Goal: Task Accomplishment & Management: Complete application form

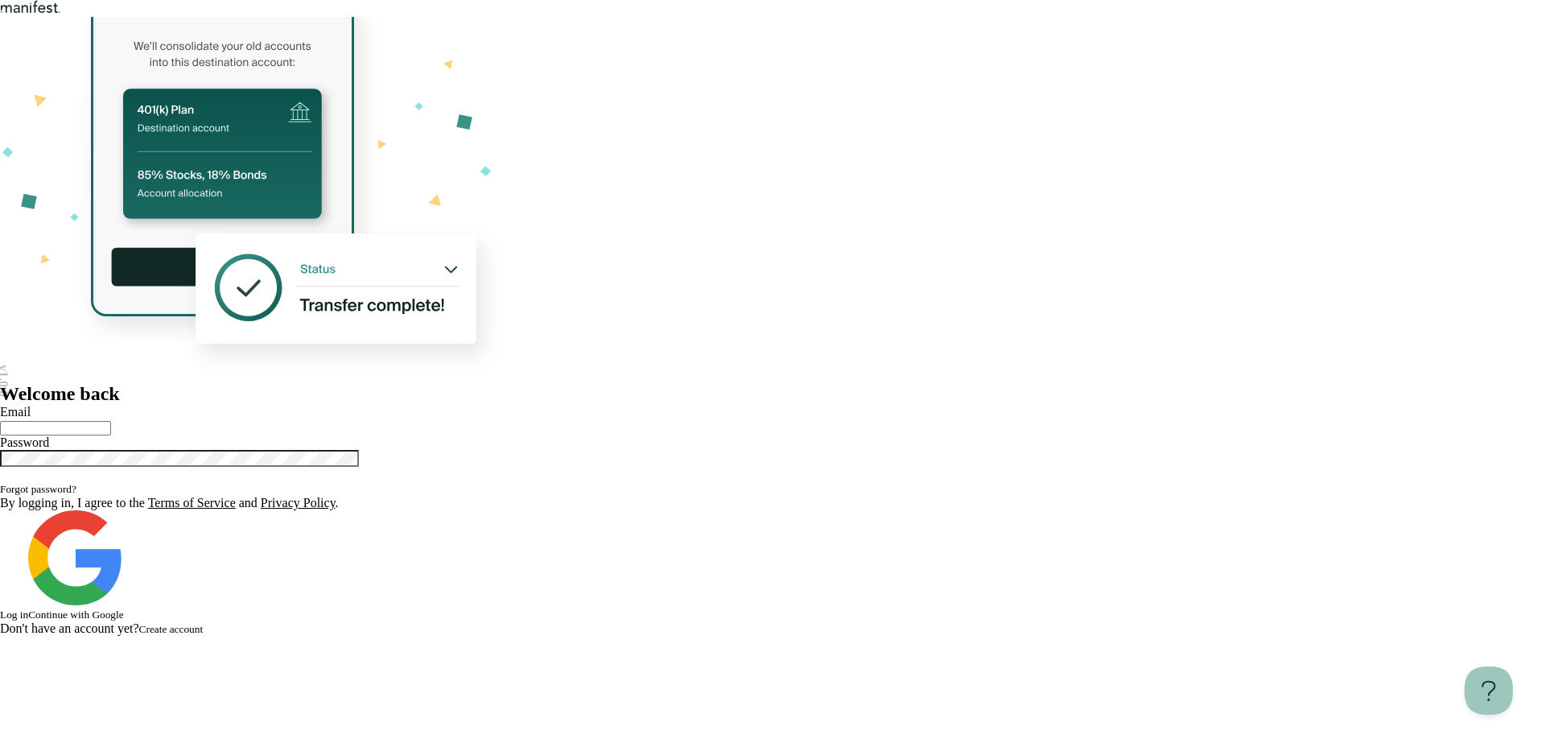
click at [111, 421] on input "text" at bounding box center [55, 428] width 111 height 14
type input "**********"
click at [0, 608] on button "Log in" at bounding box center [14, 614] width 28 height 13
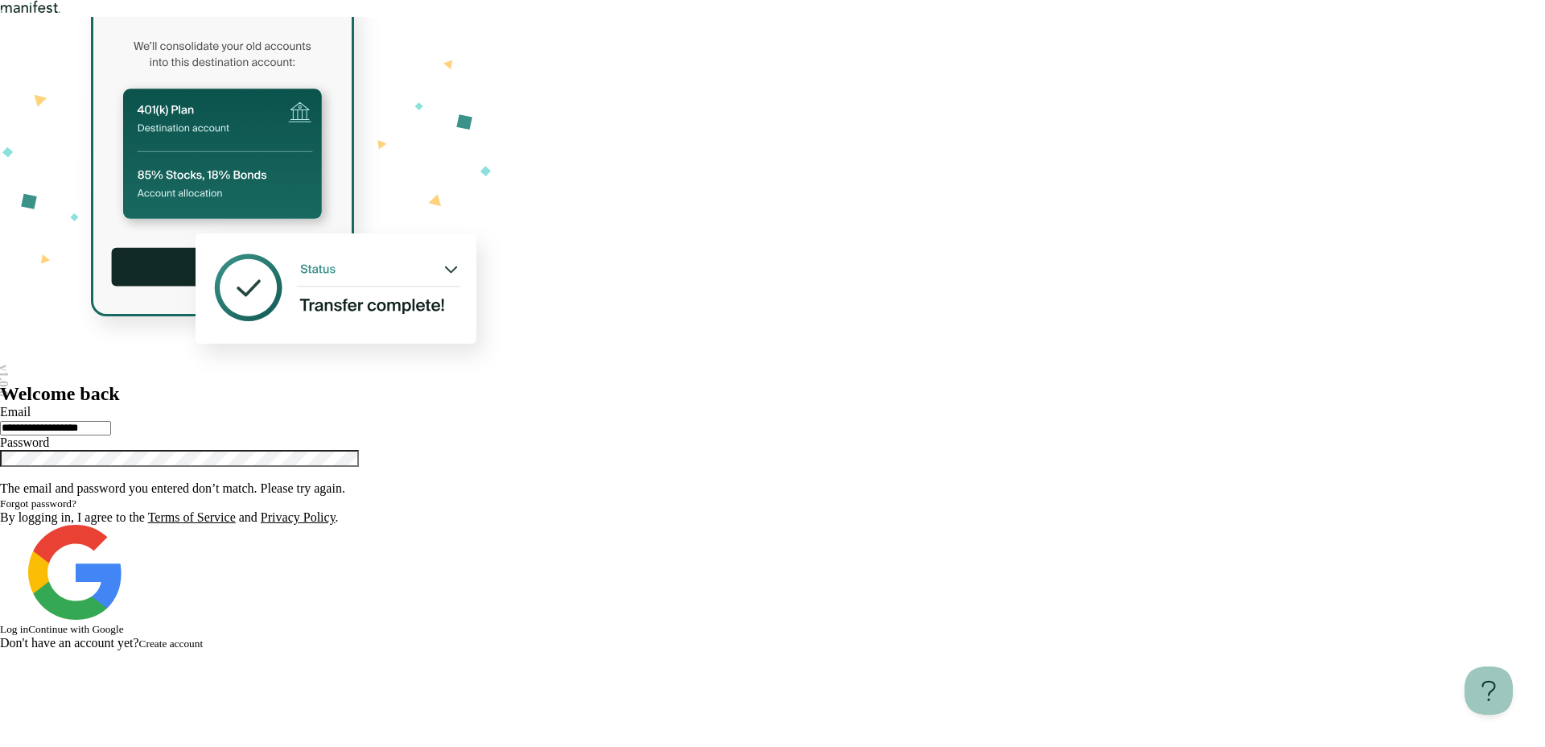
click at [1234, 450] on div at bounding box center [772, 465] width 1545 height 31
click at [0, 478] on icon "Show password" at bounding box center [0, 478] width 0 height 0
click at [28, 623] on button "Log in" at bounding box center [14, 629] width 28 height 13
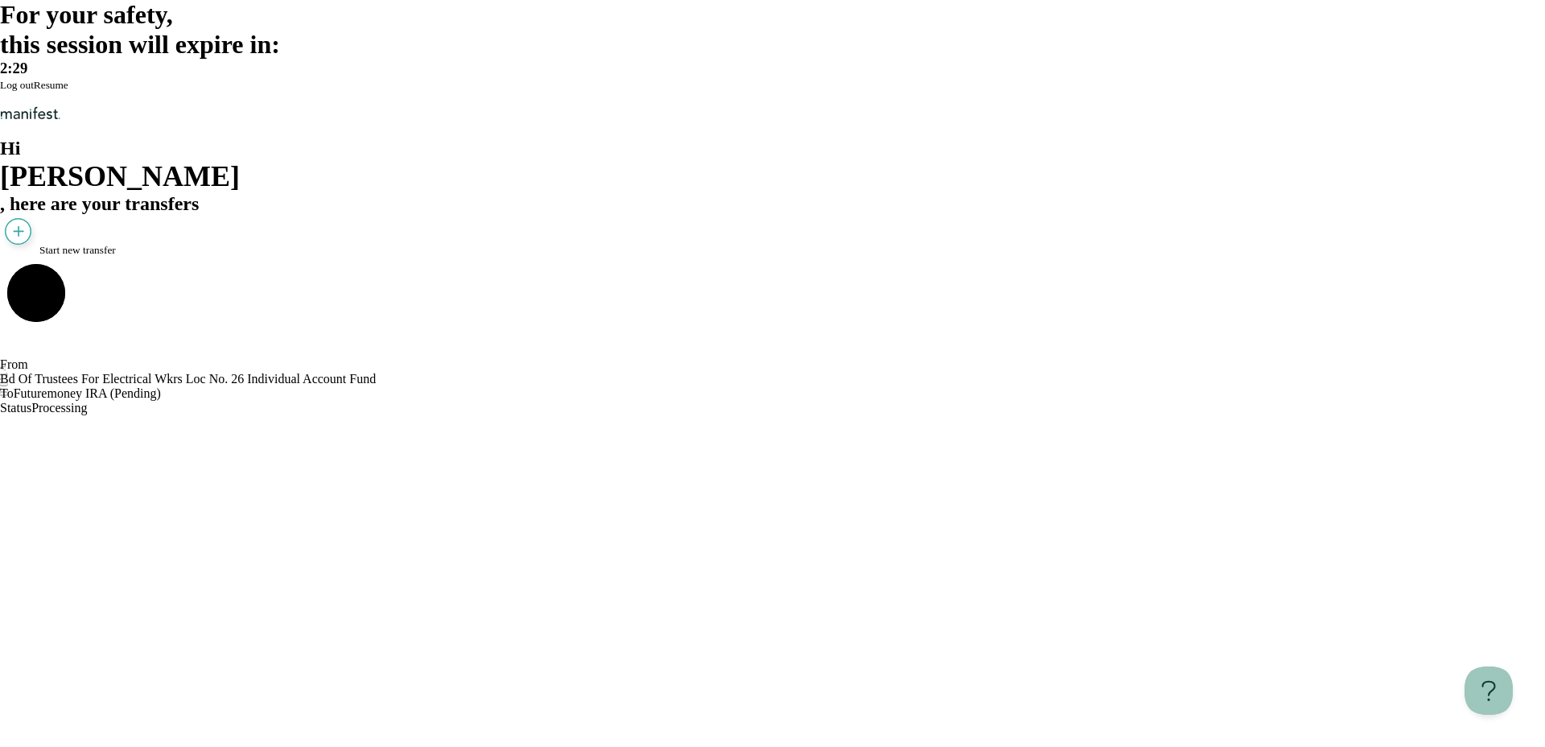
click at [68, 91] on span "Resume" at bounding box center [51, 85] width 35 height 12
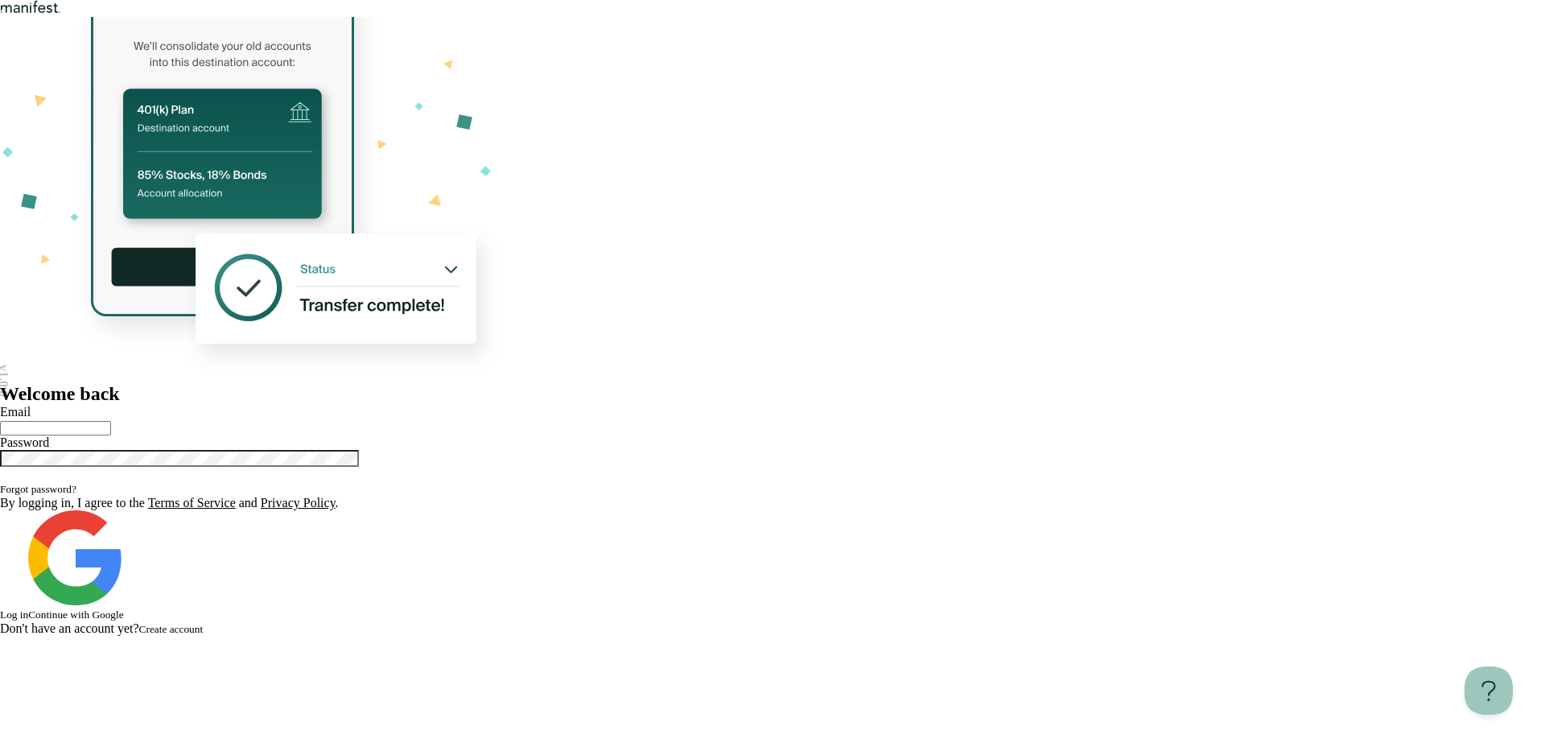
click at [111, 421] on input "text" at bounding box center [55, 428] width 111 height 14
type input "*"
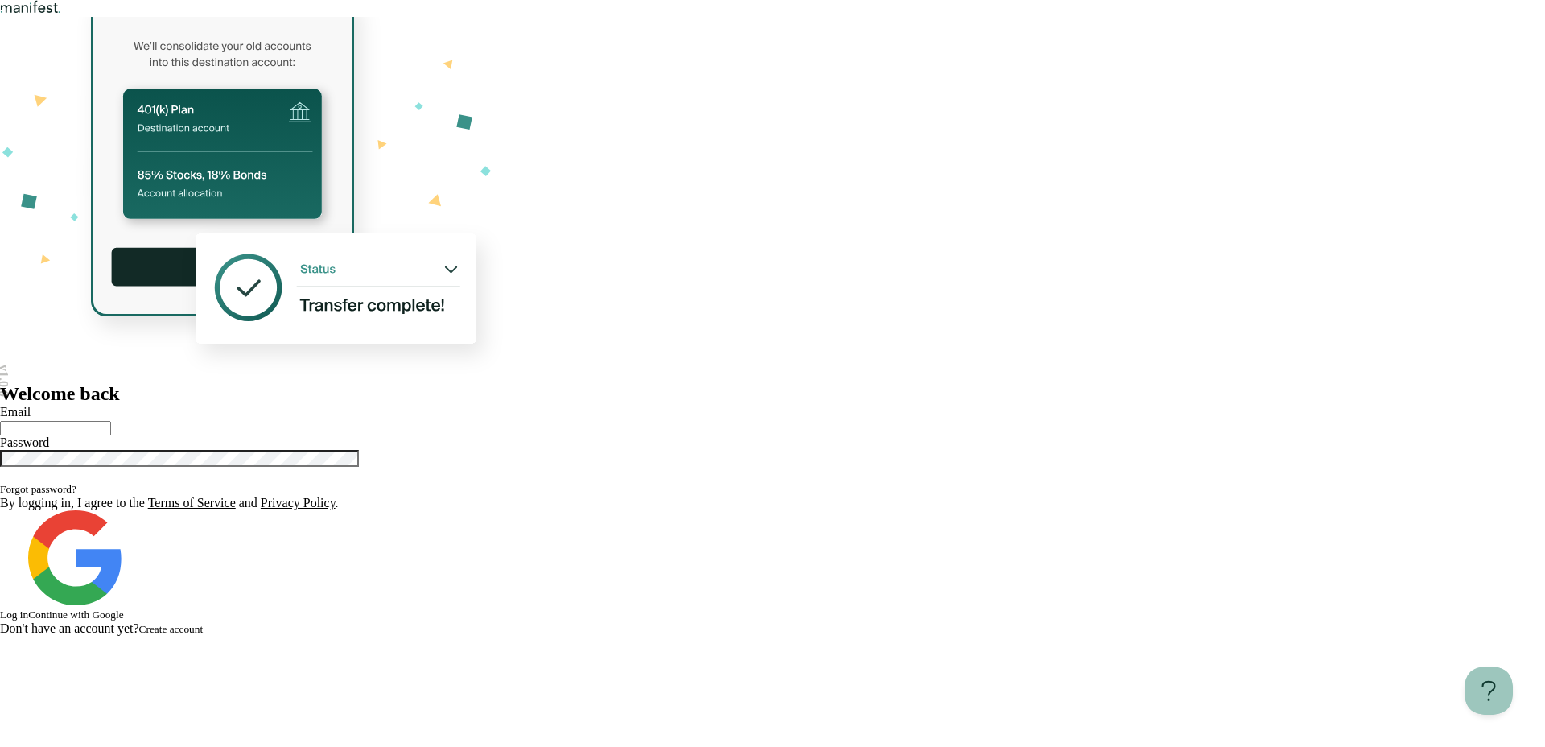
type input "*"
type input "**********"
click at [28, 608] on span "Log in" at bounding box center [14, 614] width 28 height 12
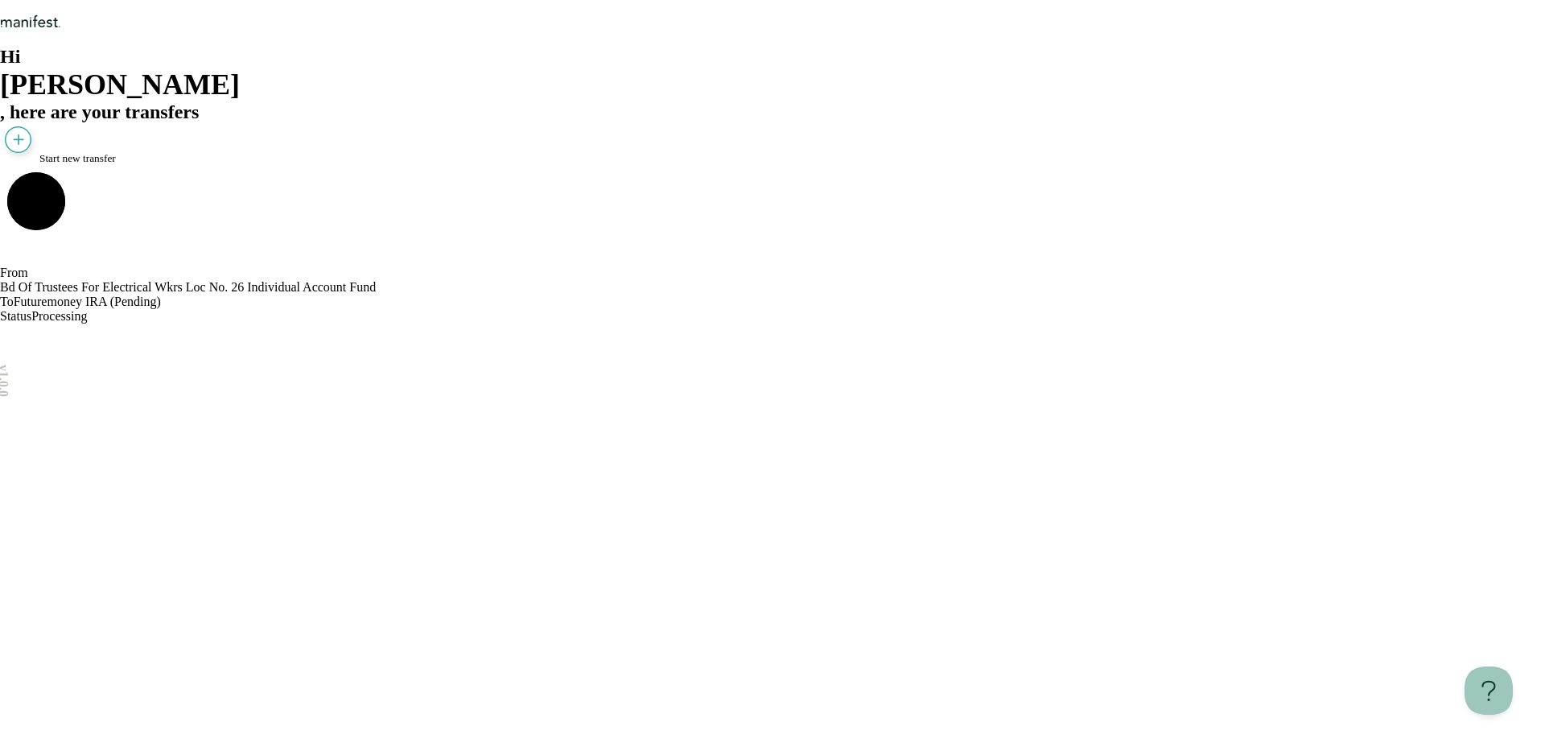
click at [116, 164] on span "Start new transfer" at bounding box center [77, 158] width 76 height 12
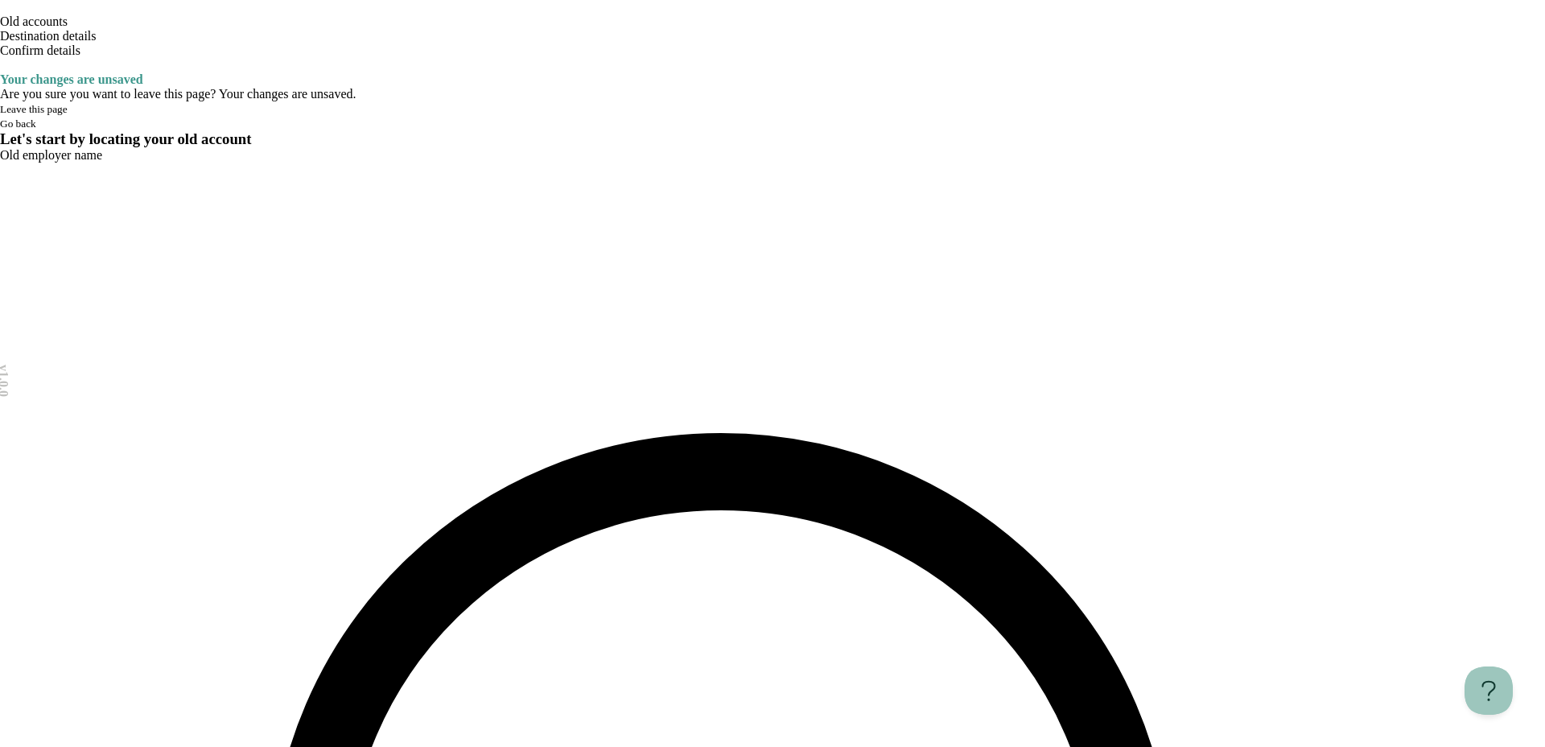
click at [0, 69] on icon "Open menu" at bounding box center [0, 69] width 0 height 0
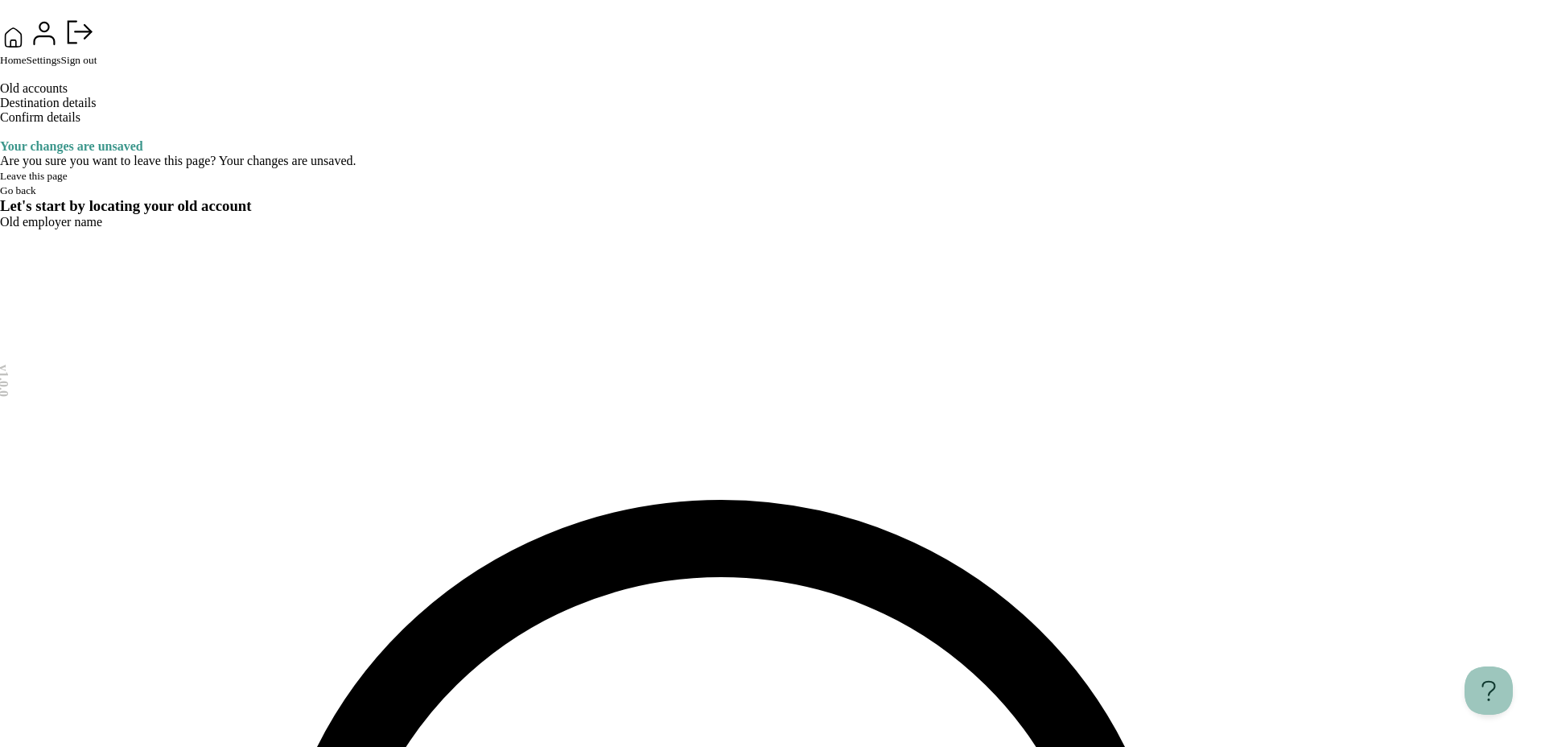
click at [97, 66] on span "Sign out" at bounding box center [79, 60] width 36 height 12
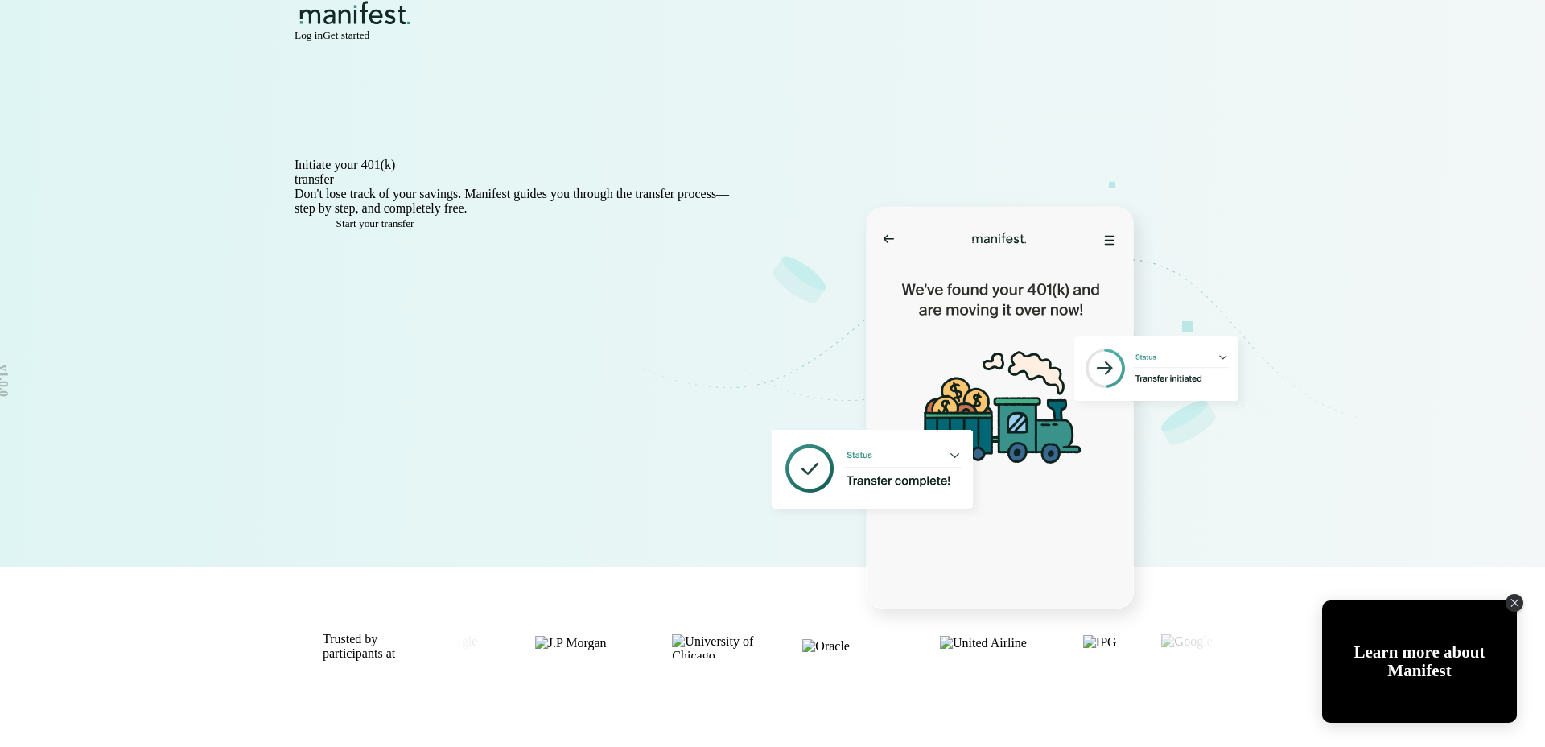
click at [323, 41] on span "Log in" at bounding box center [309, 35] width 28 height 12
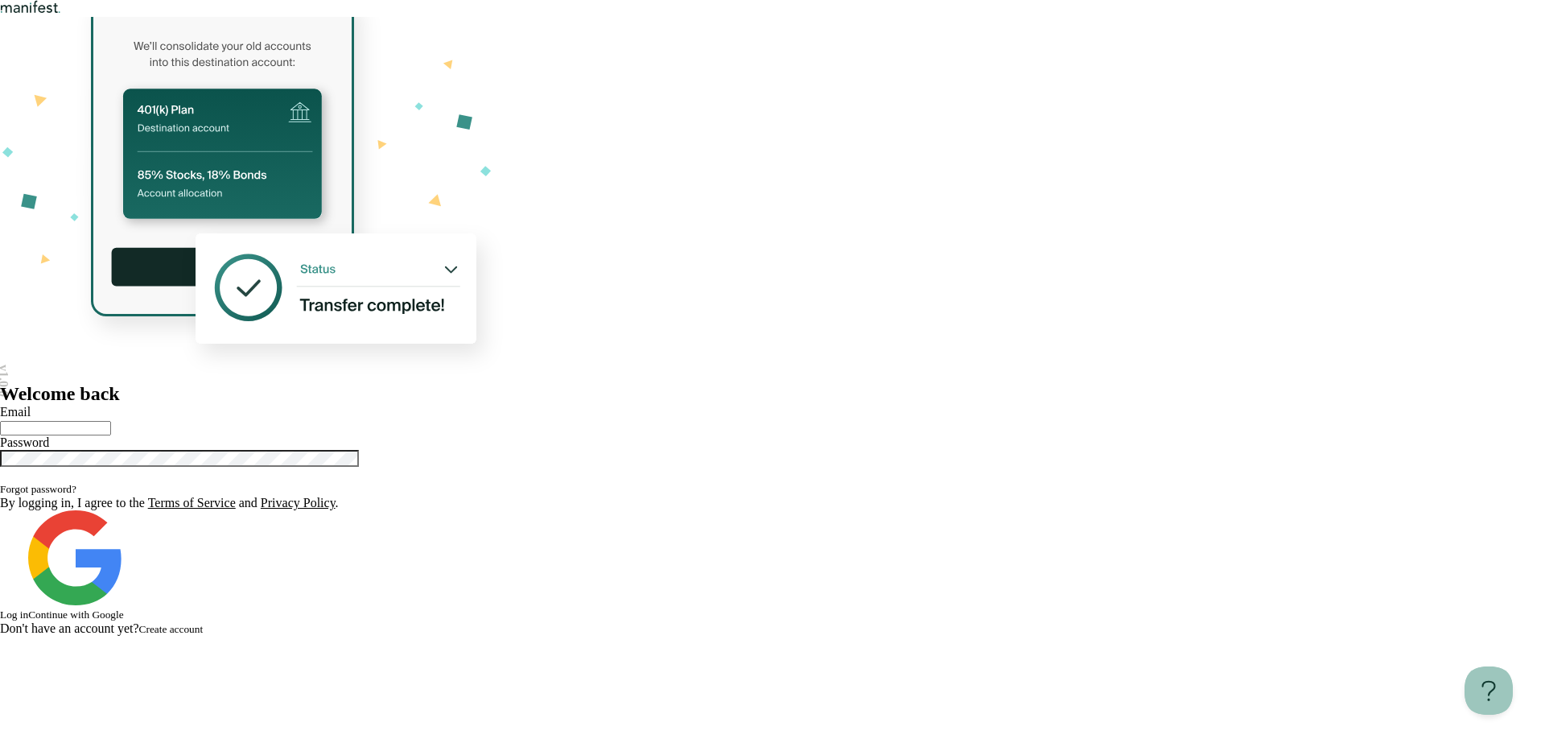
click at [204, 635] on span "Create account" at bounding box center [171, 629] width 64 height 12
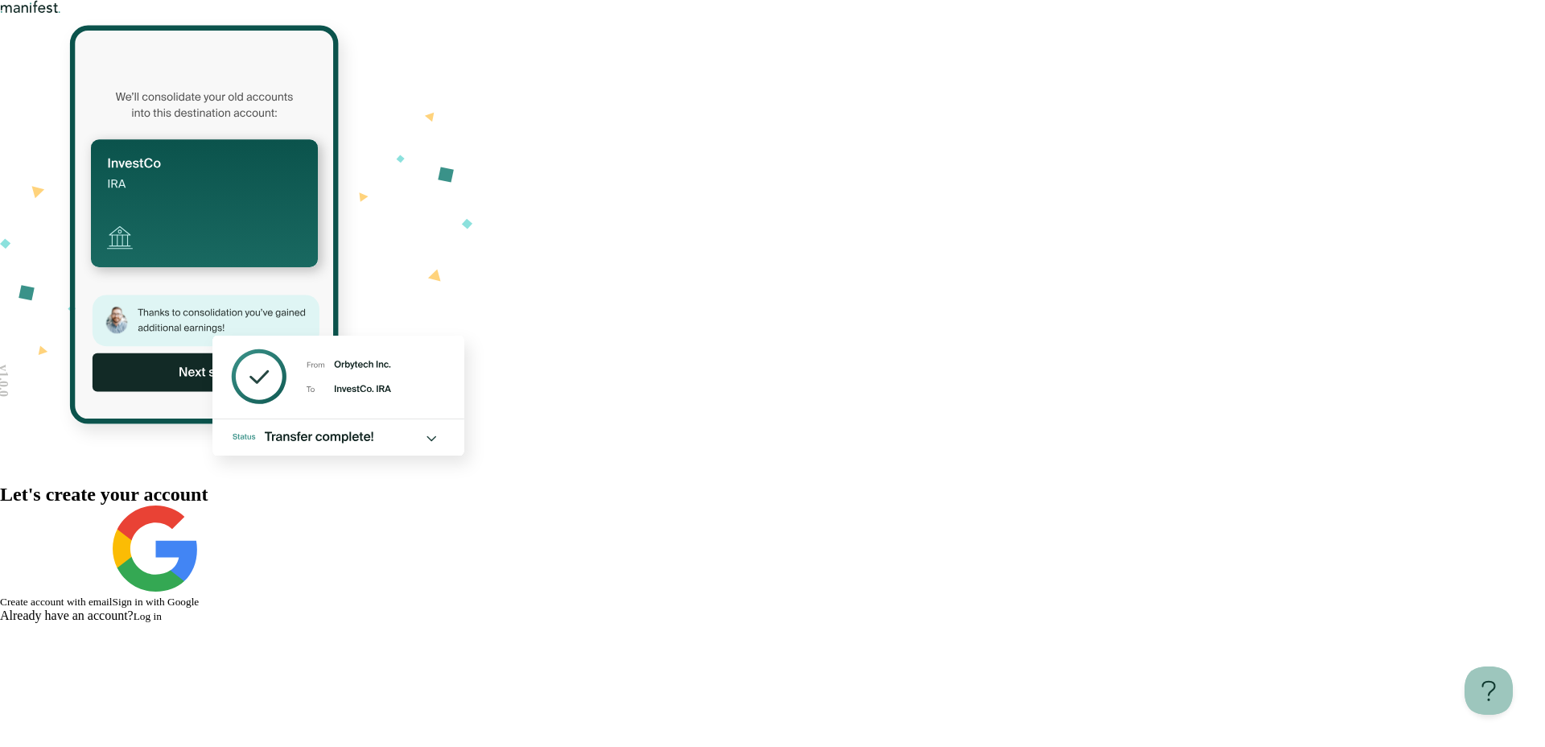
click at [200, 505] on button "Sign in with Google" at bounding box center [156, 556] width 87 height 103
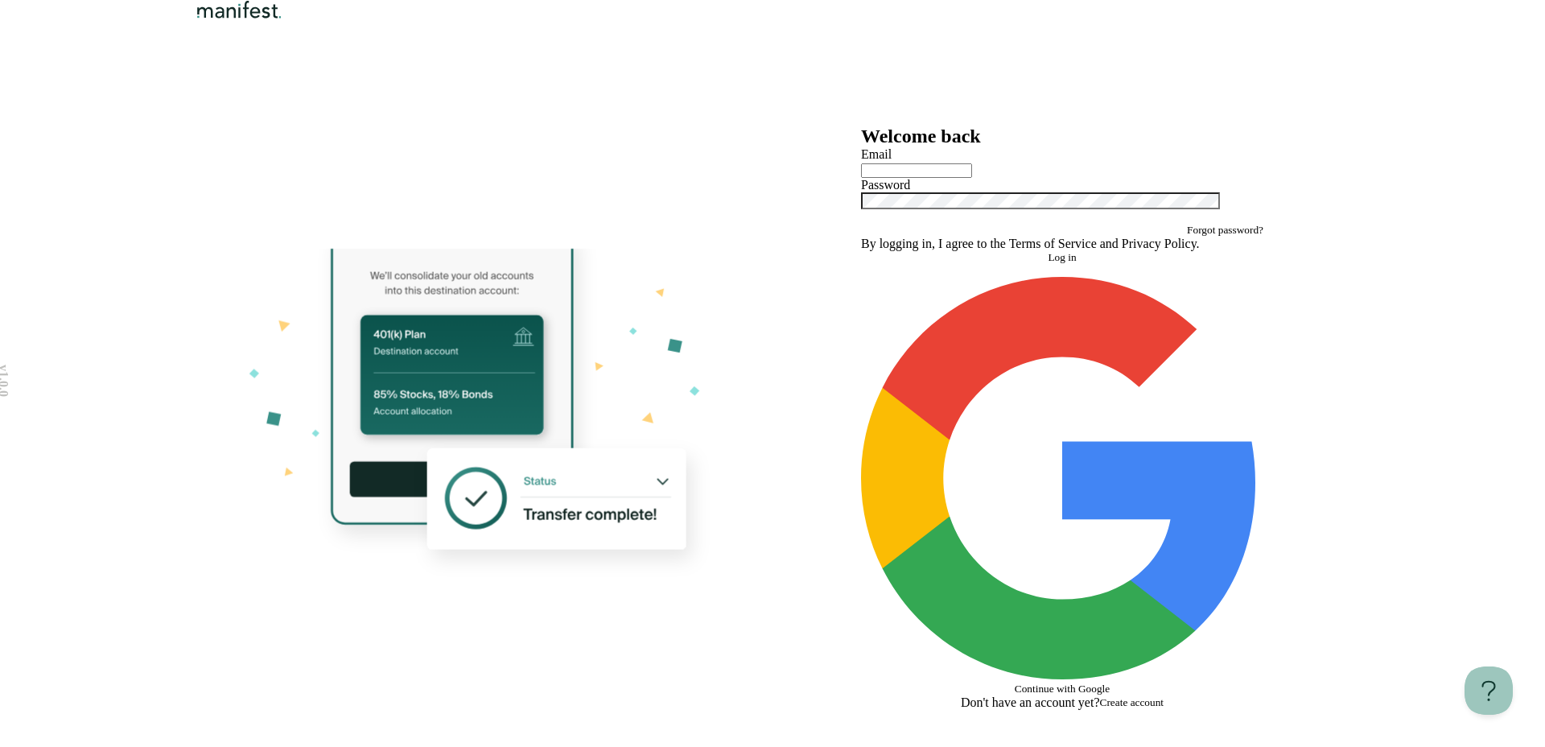
click at [1081, 572] on button "Continue with Google" at bounding box center [1062, 486] width 402 height 419
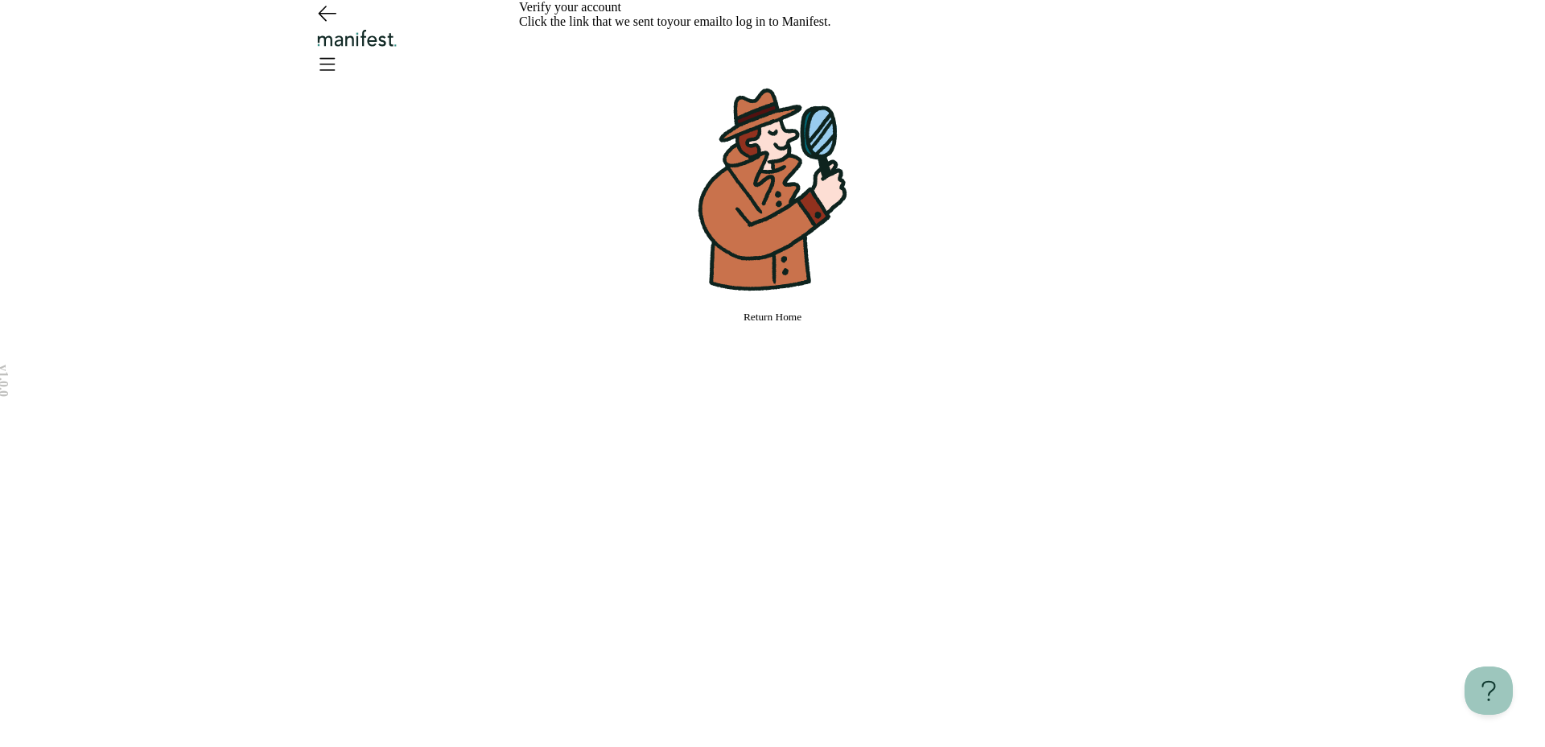
click at [915, 521] on div "Verify your account Click the link that we sent to your email to log in to Mani…" at bounding box center [772, 373] width 507 height 747
click at [908, 324] on button "Return Home" at bounding box center [772, 317] width 507 height 13
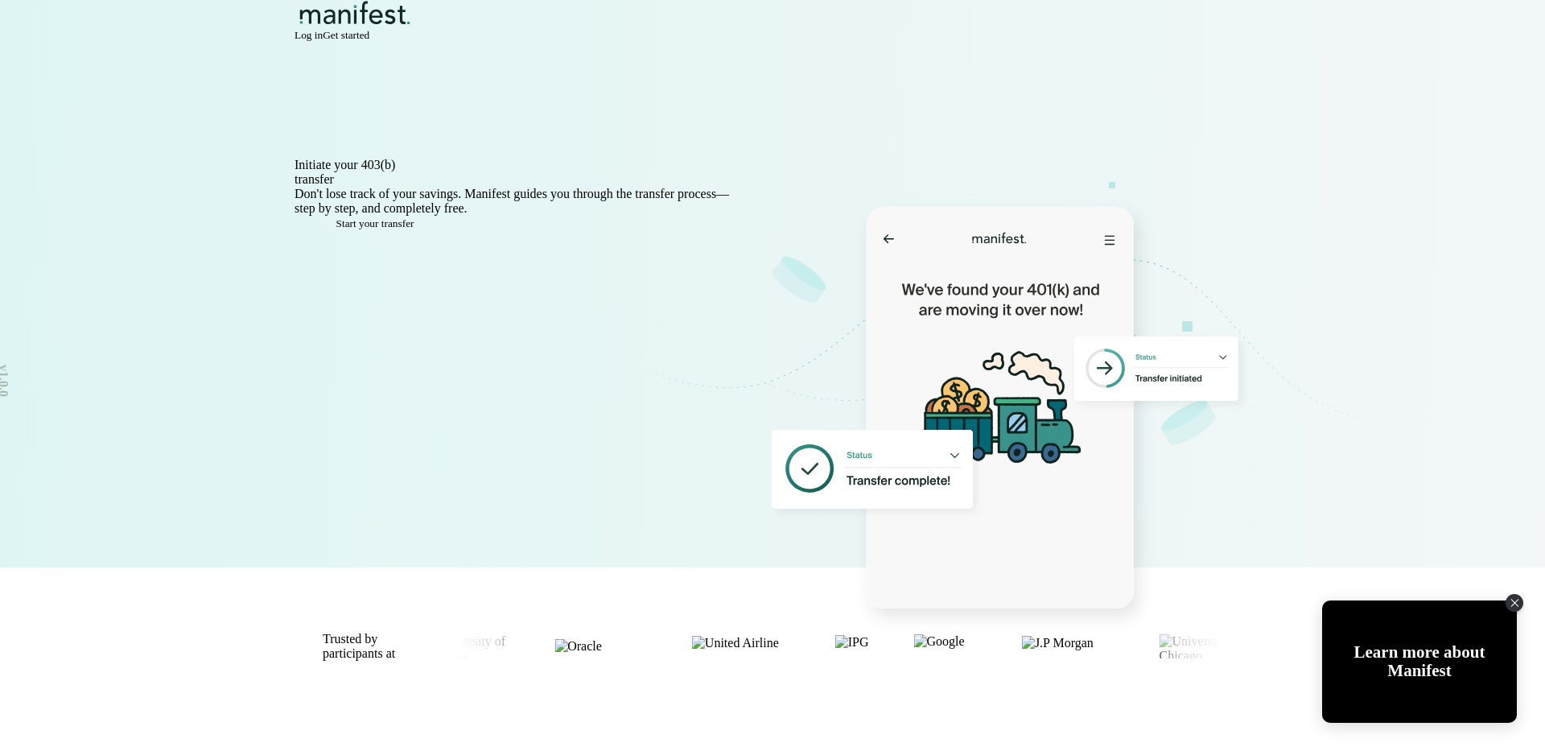
click at [323, 41] on span "Log in" at bounding box center [309, 35] width 28 height 12
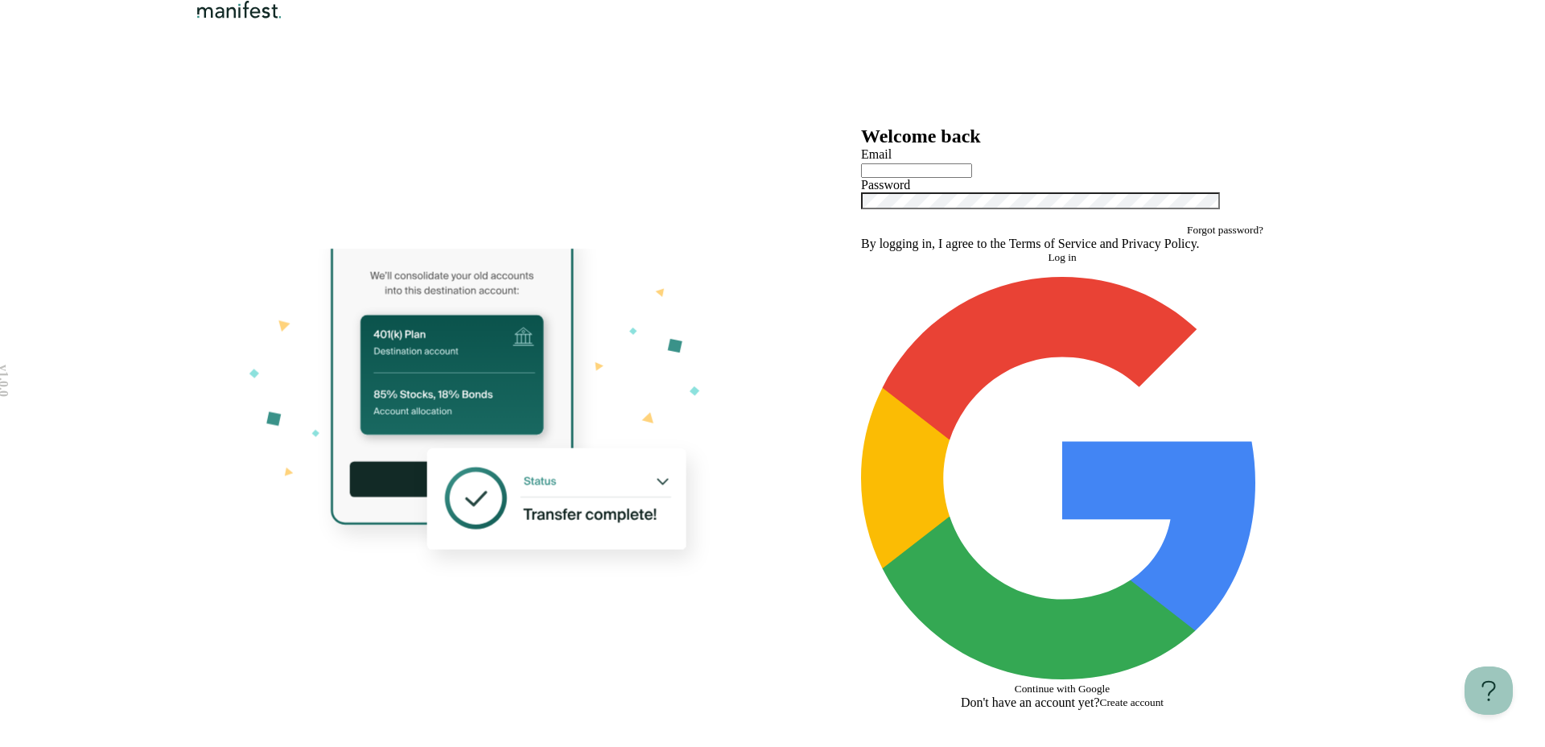
click at [1068, 683] on span "Continue with Google" at bounding box center [1062, 689] width 95 height 12
click at [1134, 696] on span "Create account" at bounding box center [1132, 702] width 64 height 12
click at [1147, 642] on div "Welcome back Email Password Forgot password? By logging in, I agree to the Term…" at bounding box center [1062, 418] width 402 height 584
click at [1147, 696] on span "Create account" at bounding box center [1132, 702] width 64 height 12
click at [1058, 595] on button "Continue with Google" at bounding box center [1062, 486] width 402 height 419
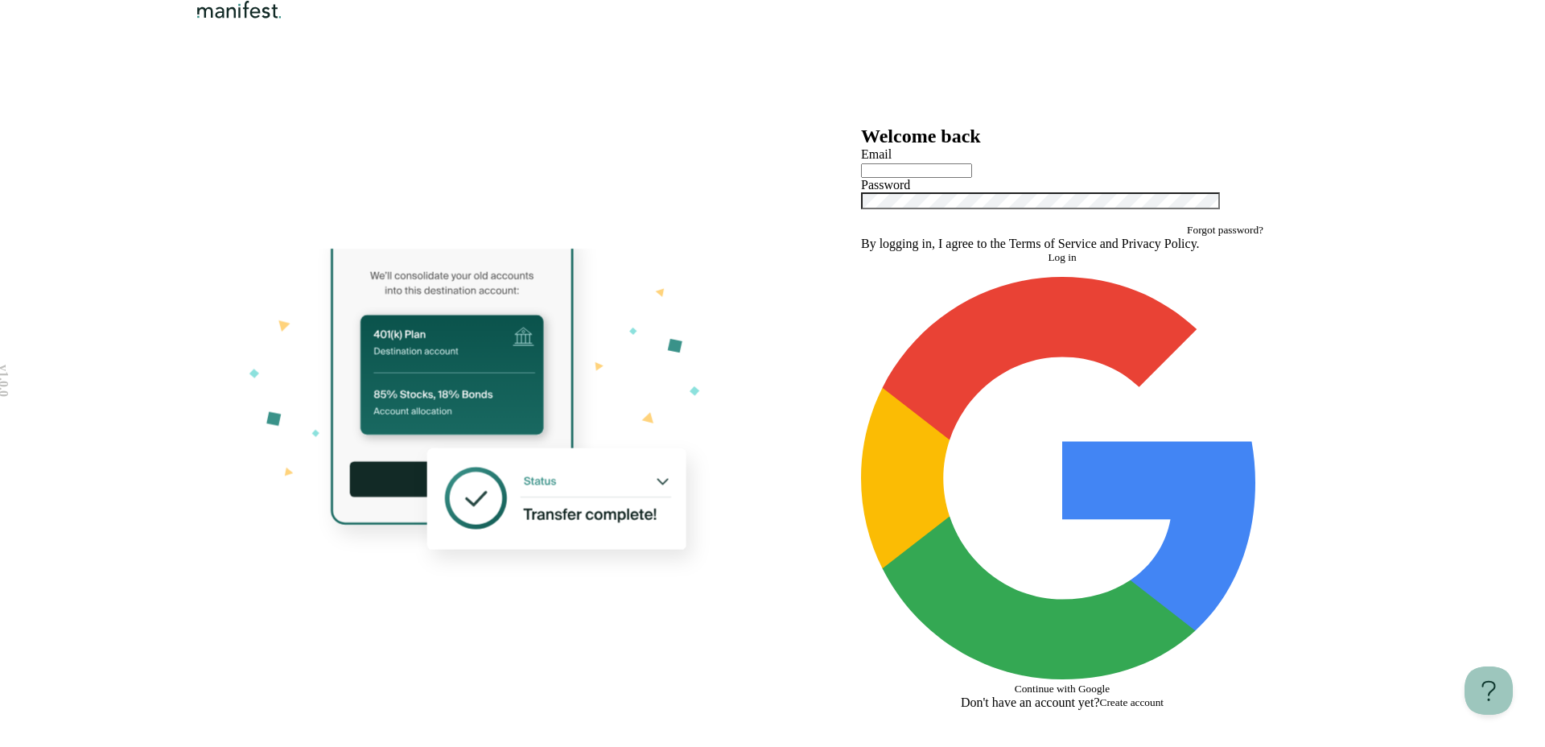
drag, startPoint x: 979, startPoint y: 579, endPoint x: 1001, endPoint y: 579, distance: 22.5
click at [979, 440] on icon "button" at bounding box center [1040, 358] width 315 height 163
click at [1034, 683] on span "Continue with Google" at bounding box center [1062, 689] width 95 height 12
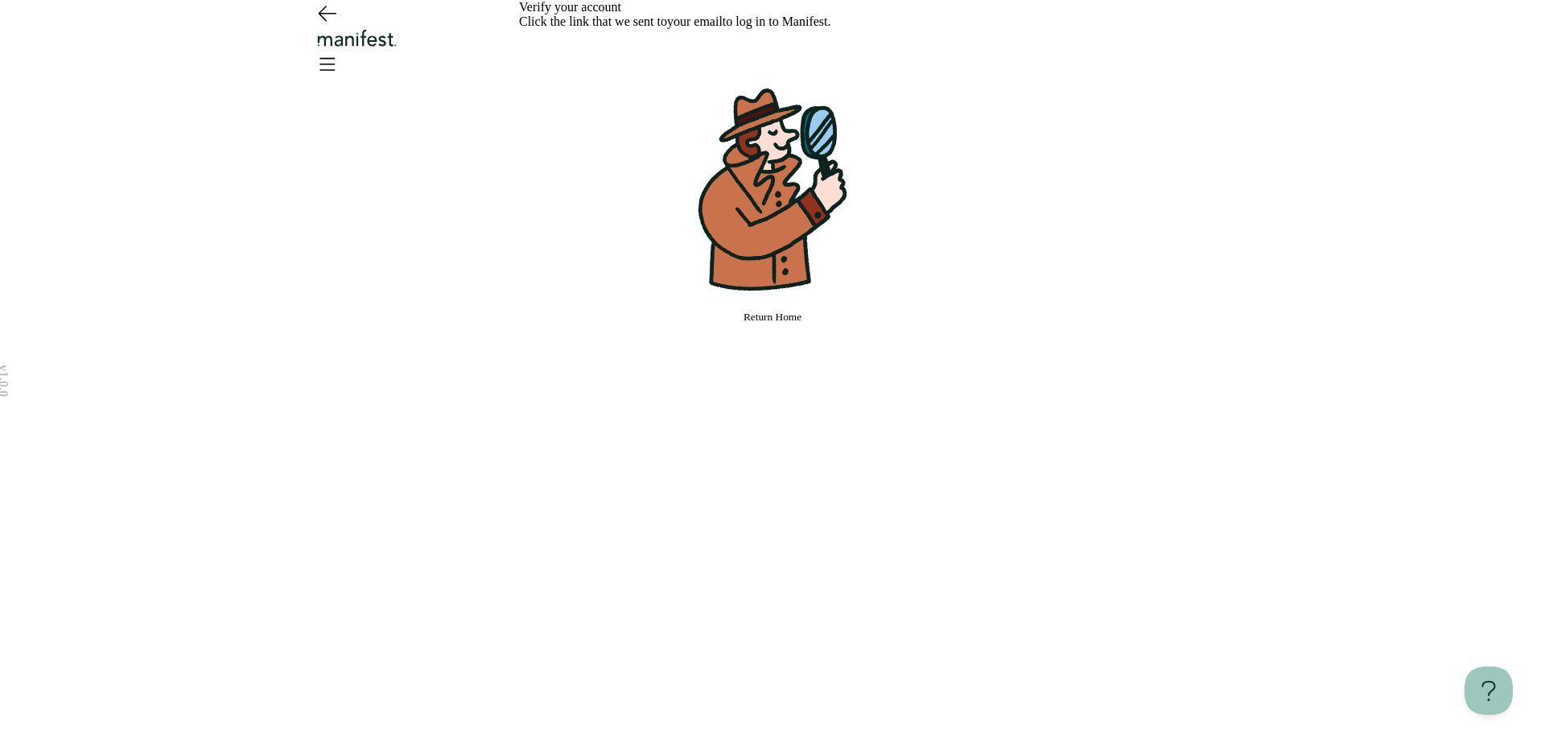
click at [331, 26] on icon "Go back" at bounding box center [327, 13] width 26 height 26
click at [323, 21] on icon "Go back" at bounding box center [327, 13] width 17 height 14
click at [401, 43] on img "Logo" at bounding box center [357, 38] width 87 height 19
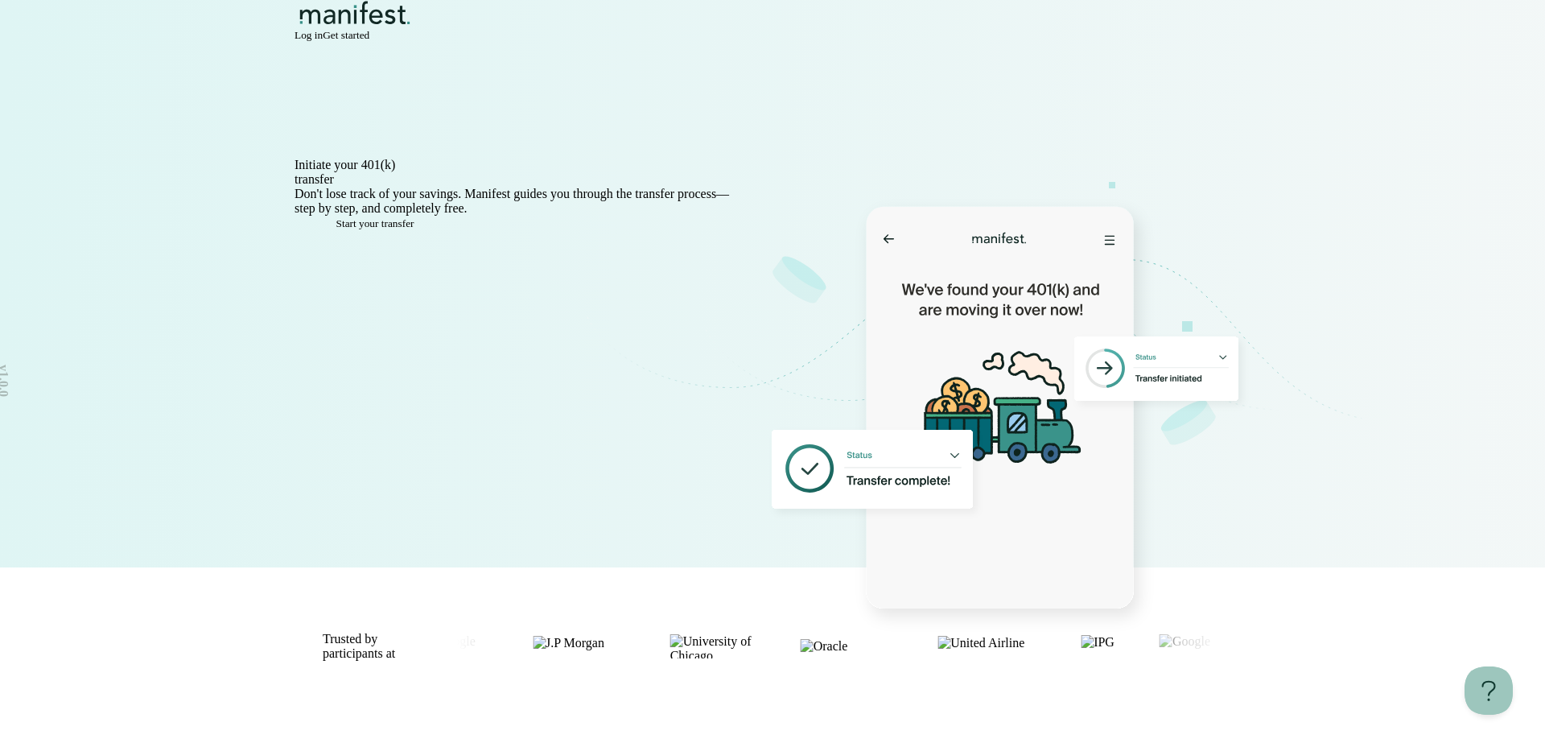
click at [1123, 29] on div "Log in Get started" at bounding box center [773, 35] width 956 height 13
click at [323, 41] on span "Log in" at bounding box center [309, 35] width 28 height 12
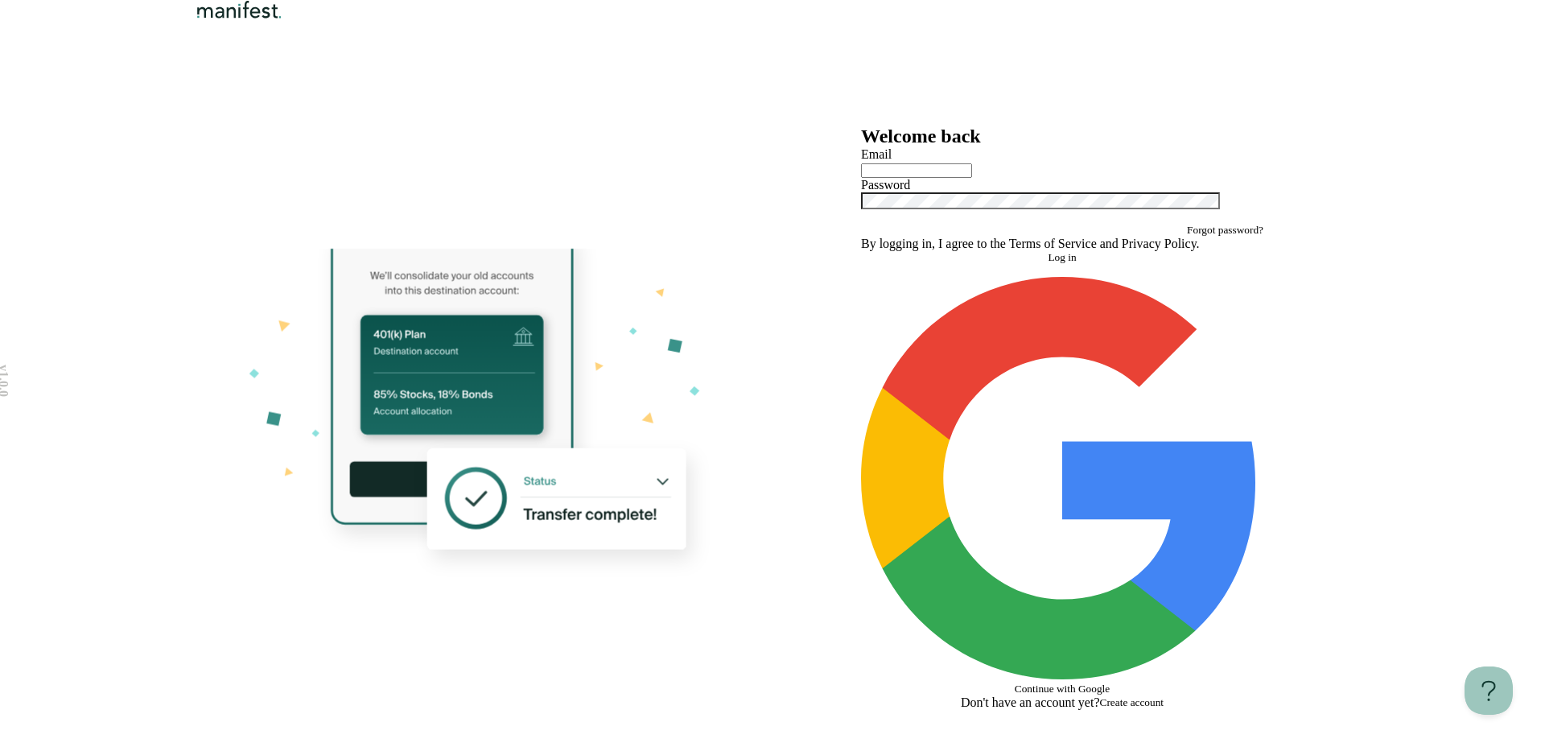
click at [1116, 696] on span "Create account" at bounding box center [1132, 702] width 64 height 12
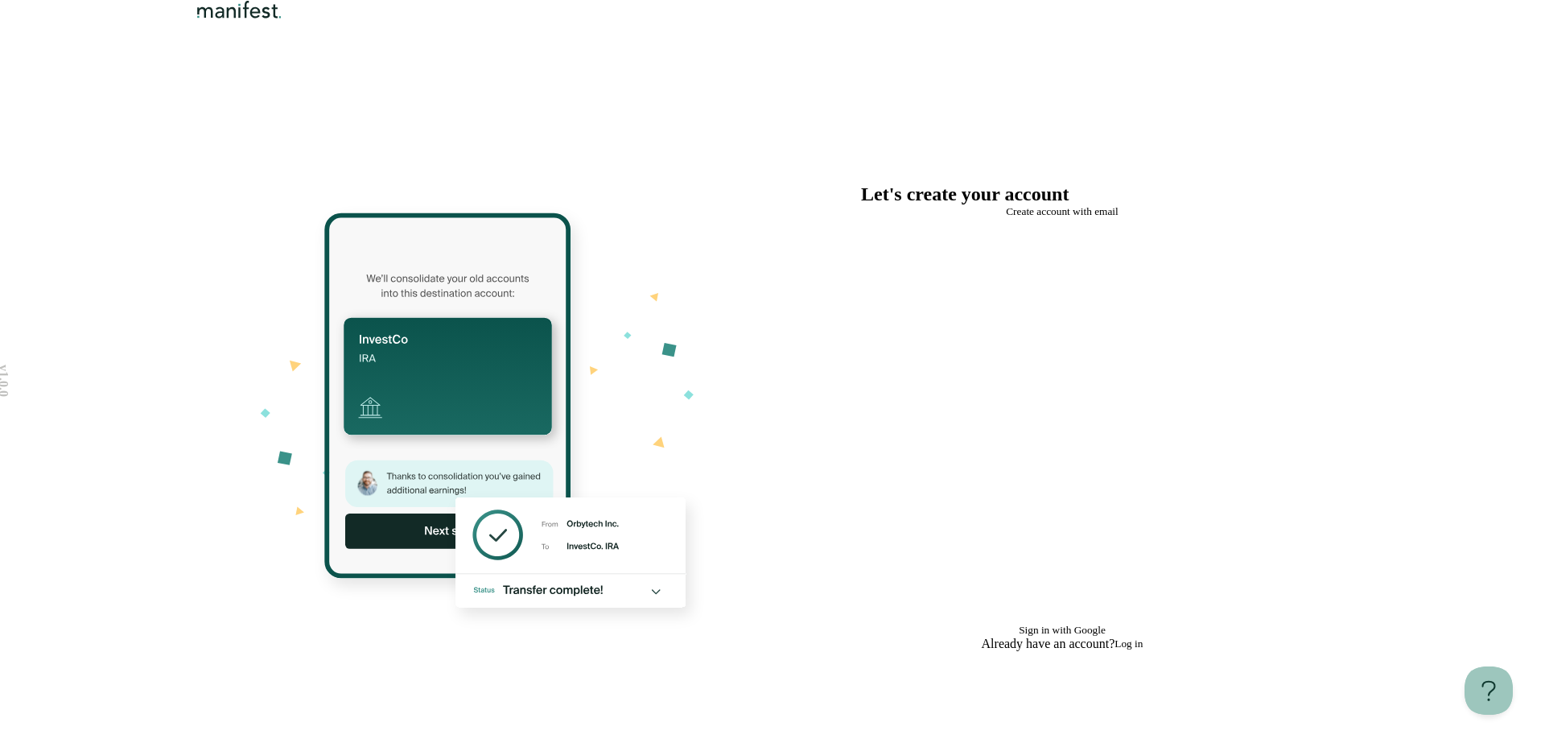
click at [1066, 624] on span "Sign in with Google" at bounding box center [1062, 630] width 87 height 12
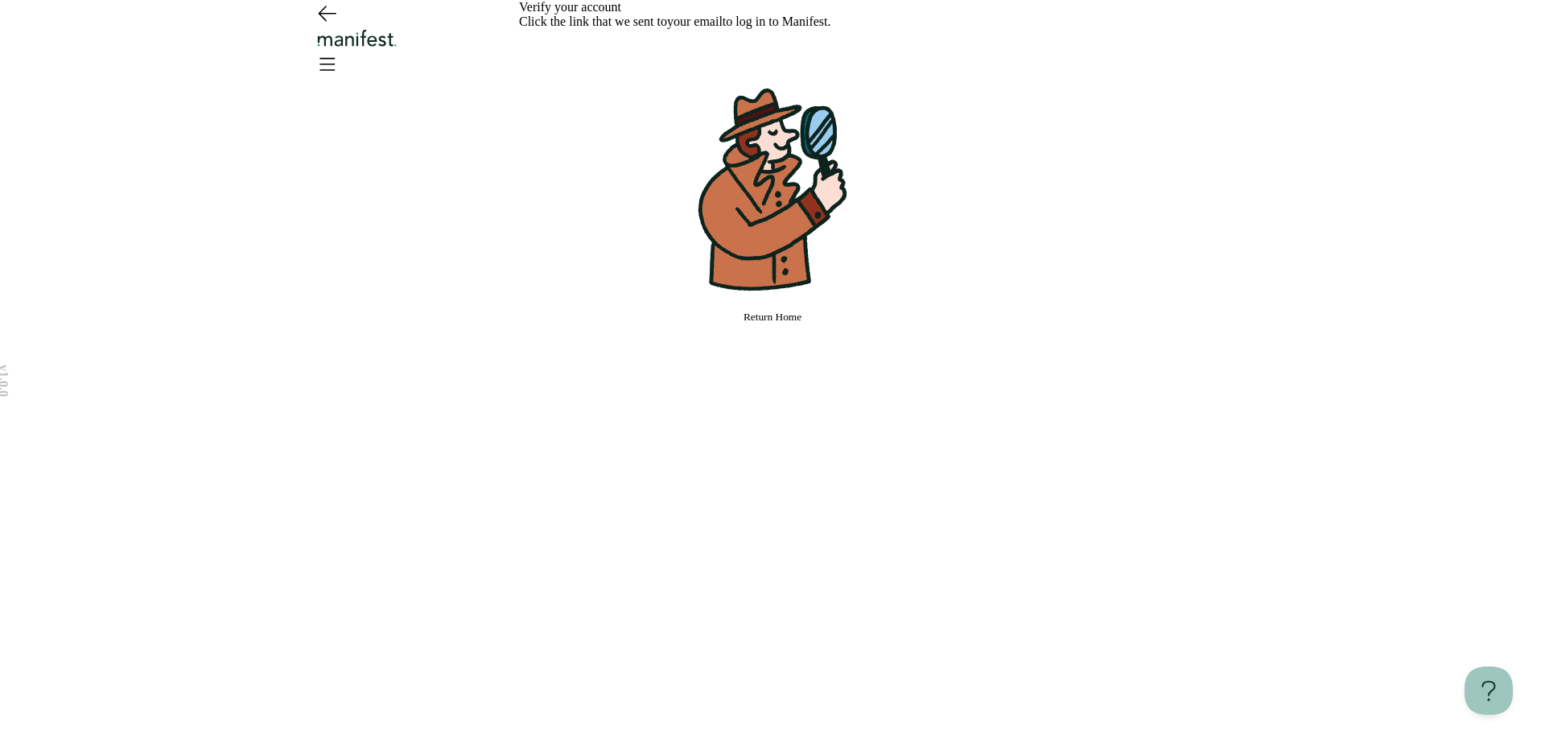
click at [832, 324] on button "Return Home" at bounding box center [772, 317] width 507 height 13
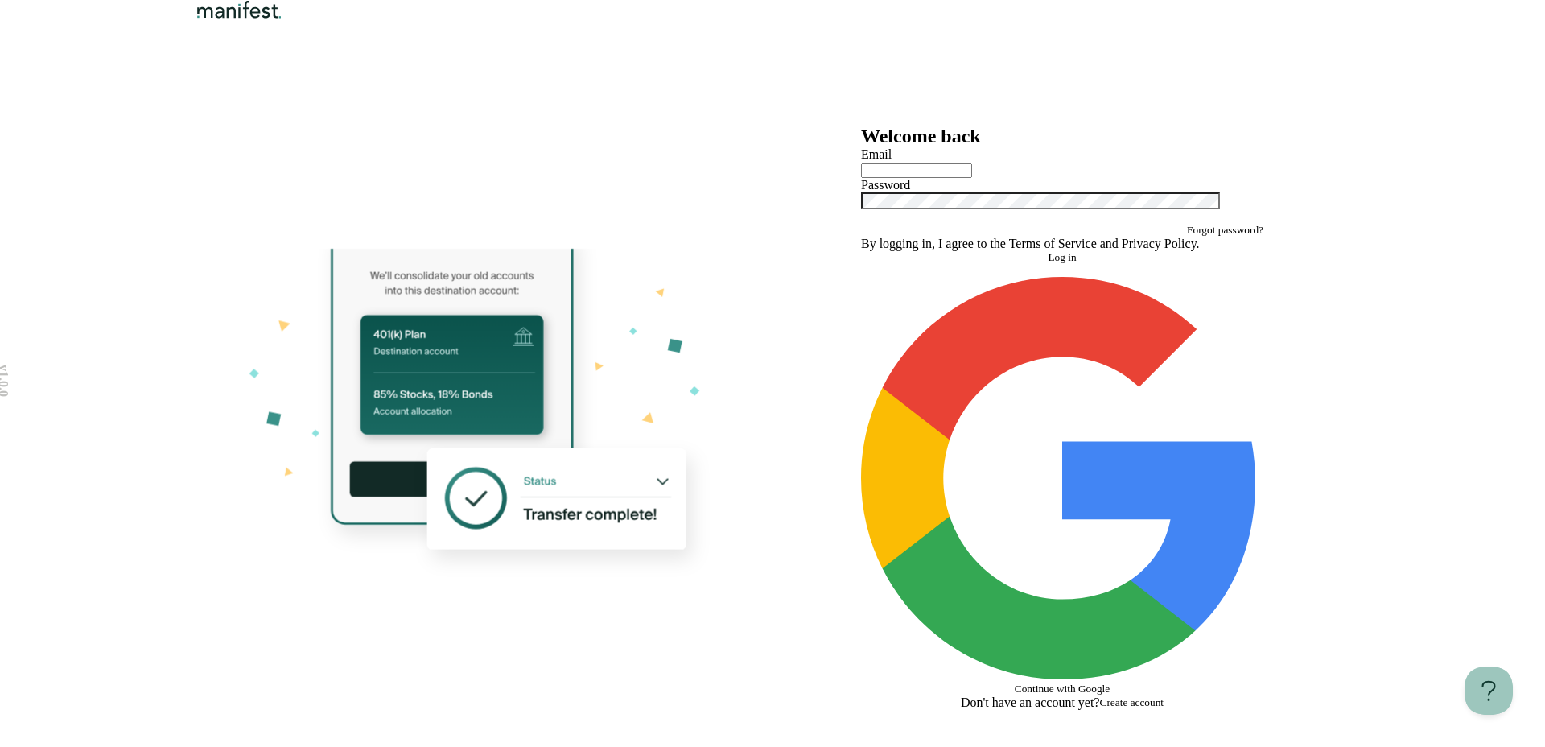
click at [1059, 683] on span "Continue with Google" at bounding box center [1062, 689] width 95 height 12
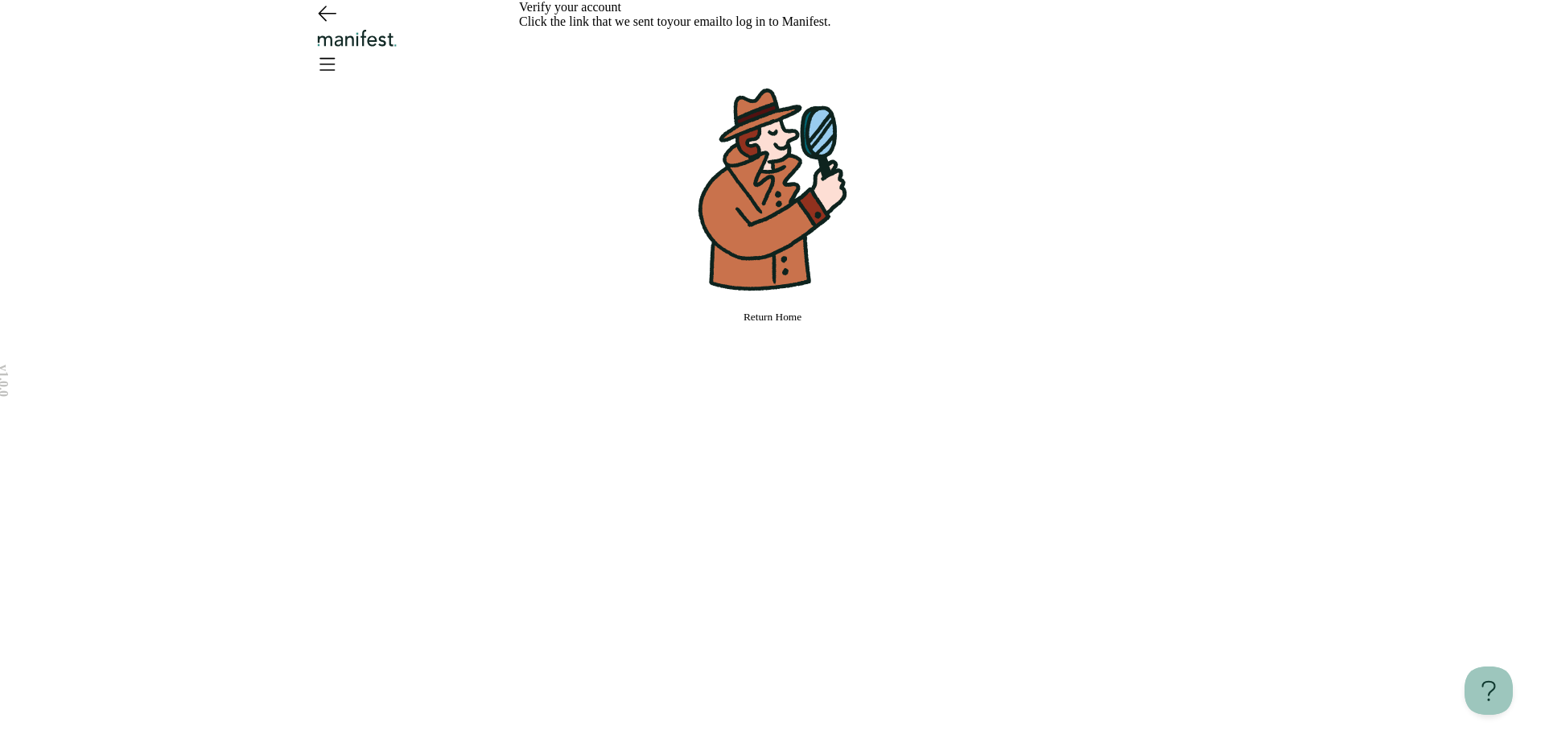
click at [695, 324] on button "Return Home" at bounding box center [772, 317] width 507 height 13
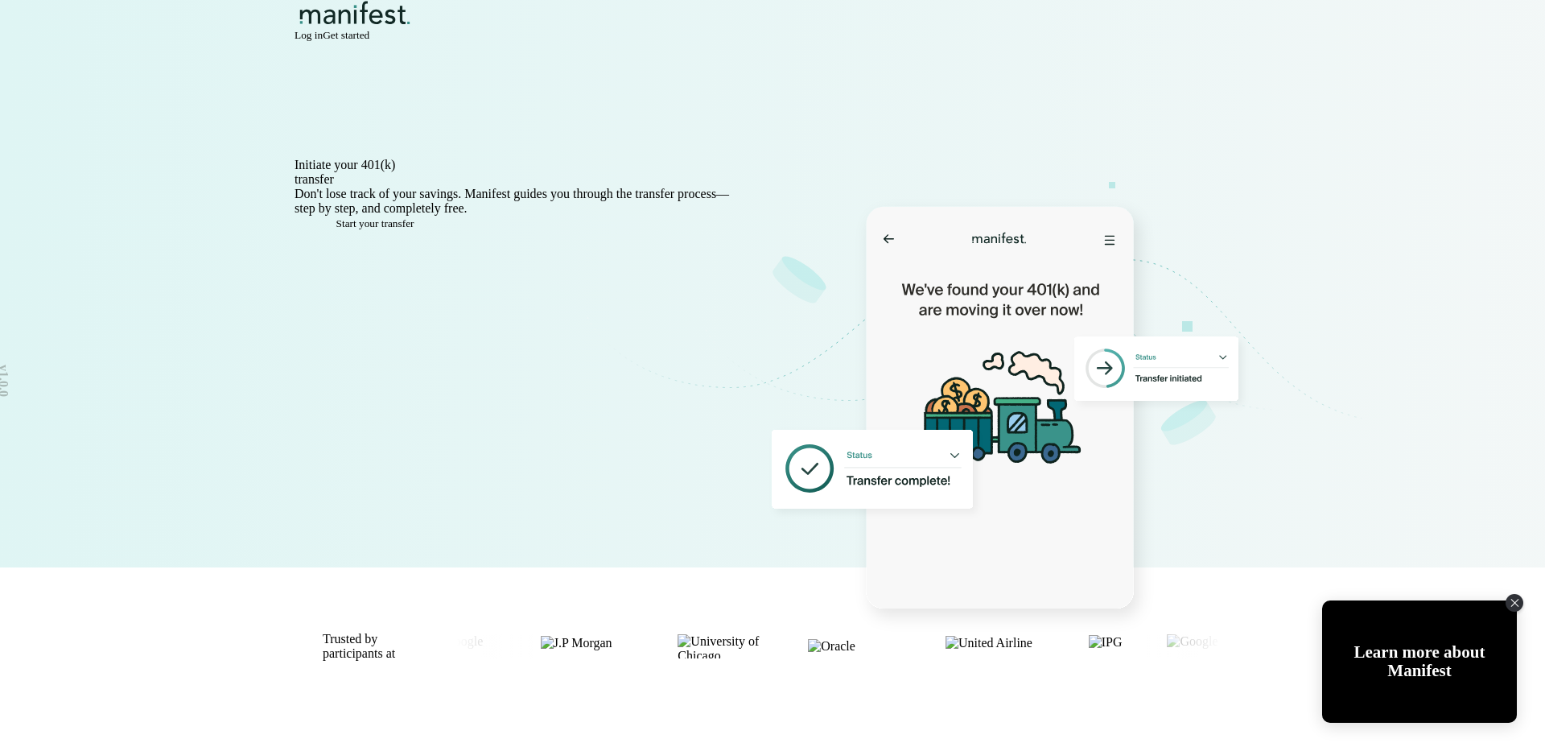
click at [369, 41] on span "Get started" at bounding box center [346, 35] width 47 height 12
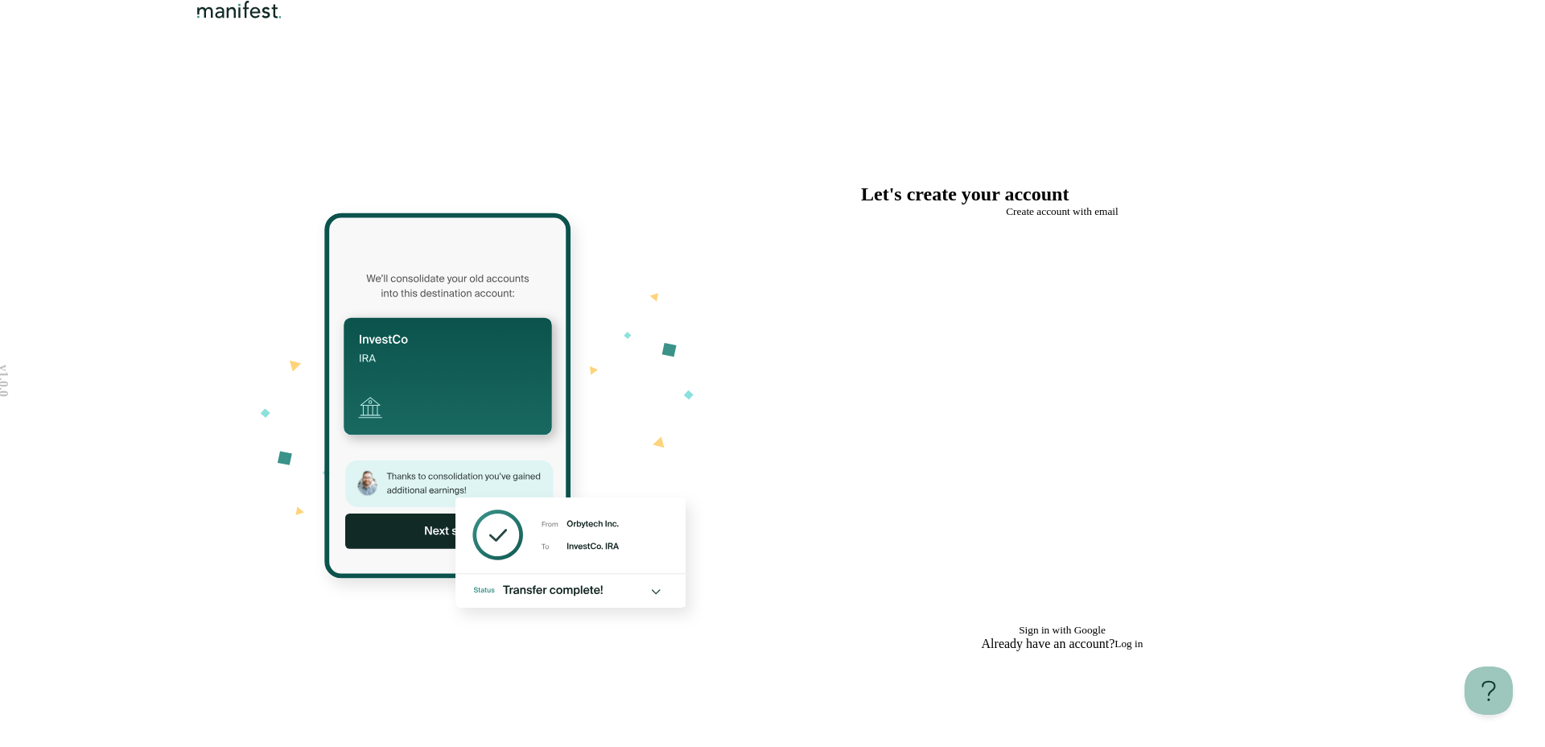
click at [1082, 469] on button "Sign in with Google" at bounding box center [1062, 427] width 402 height 419
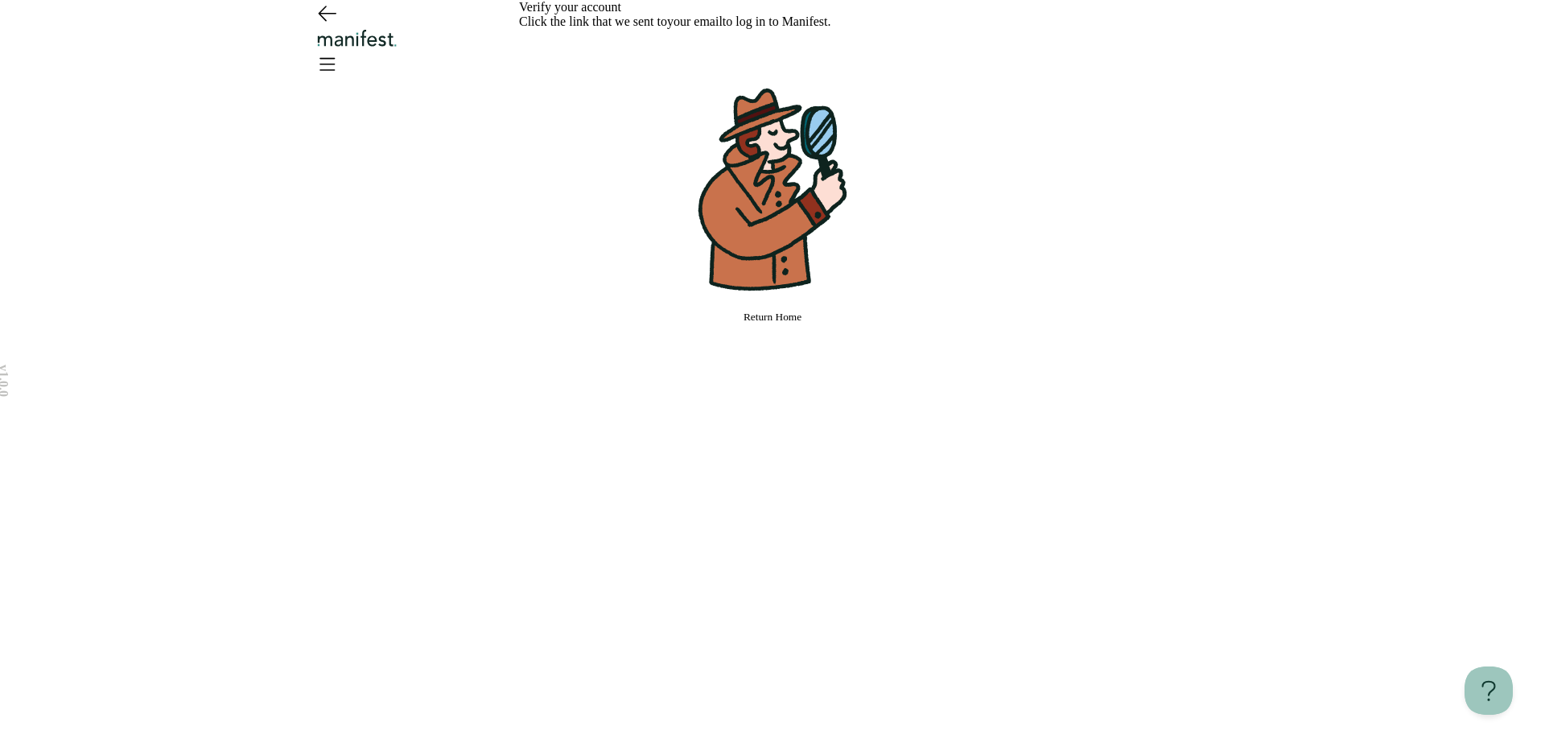
click at [401, 35] on img "Logo" at bounding box center [357, 38] width 87 height 19
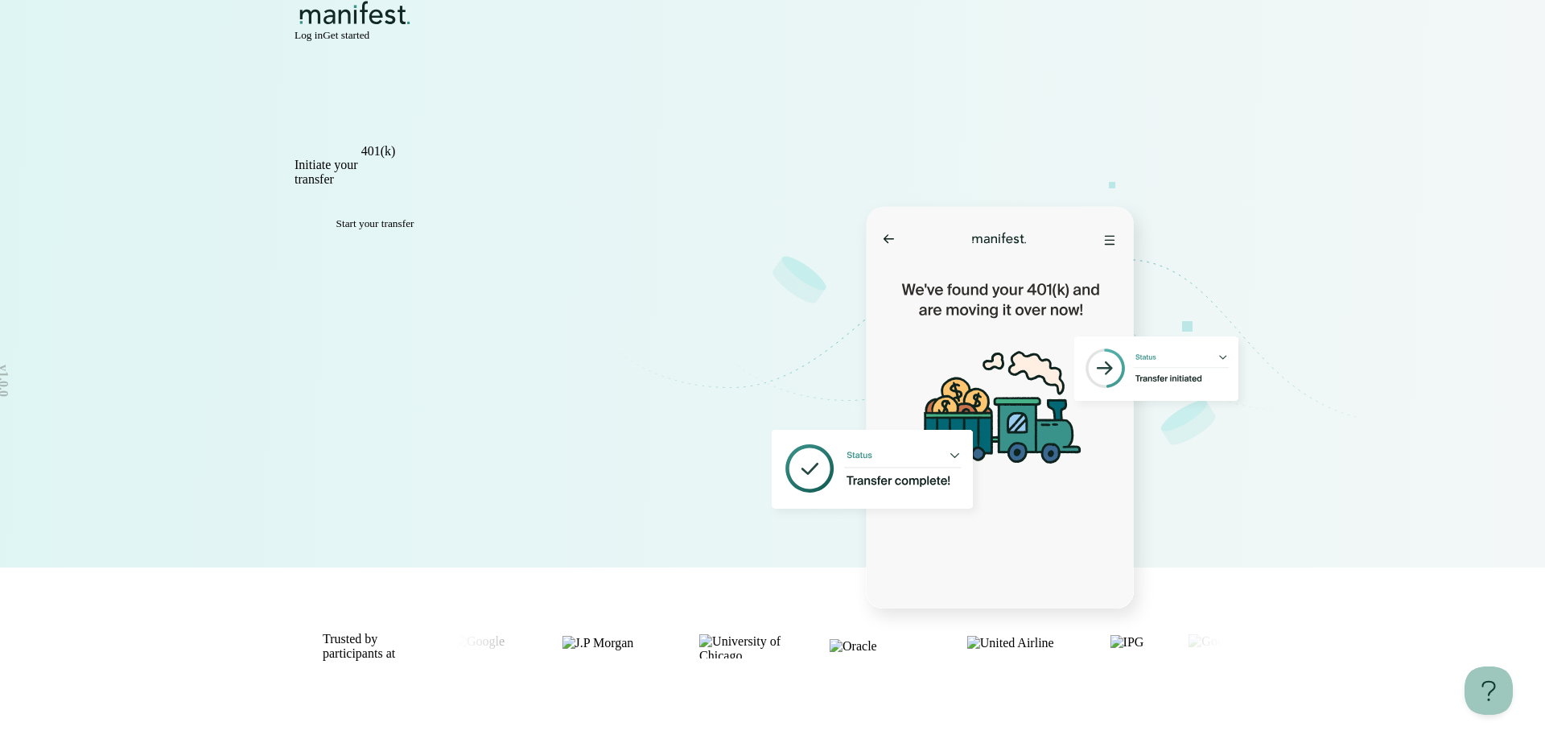
click at [782, 42] on nav "Log in Get started" at bounding box center [772, 21] width 1159 height 42
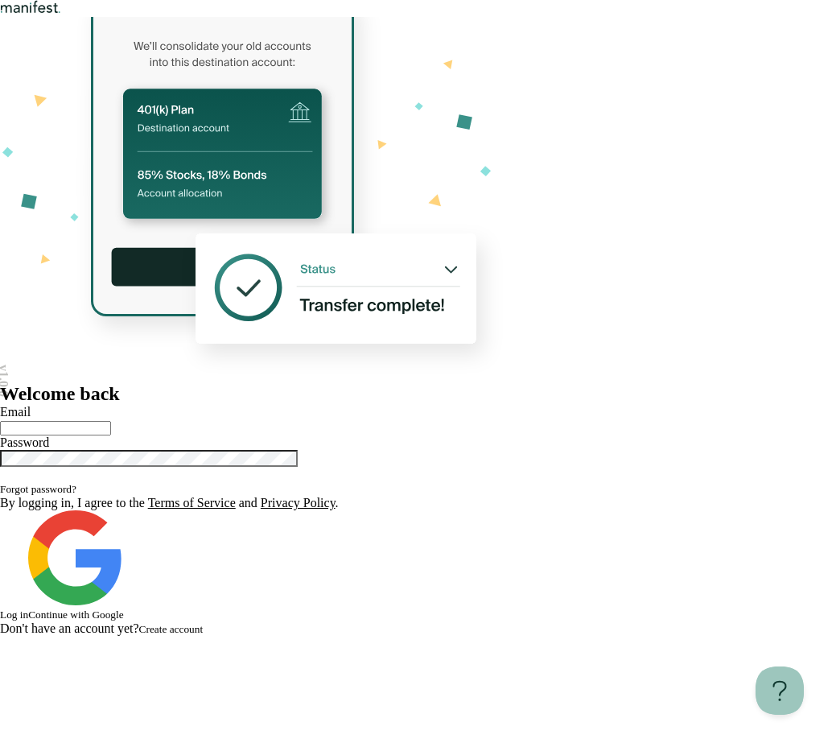
click at [111, 421] on input "text" at bounding box center [55, 428] width 111 height 14
type input "**********"
click at [28, 608] on button "Log in" at bounding box center [14, 614] width 28 height 13
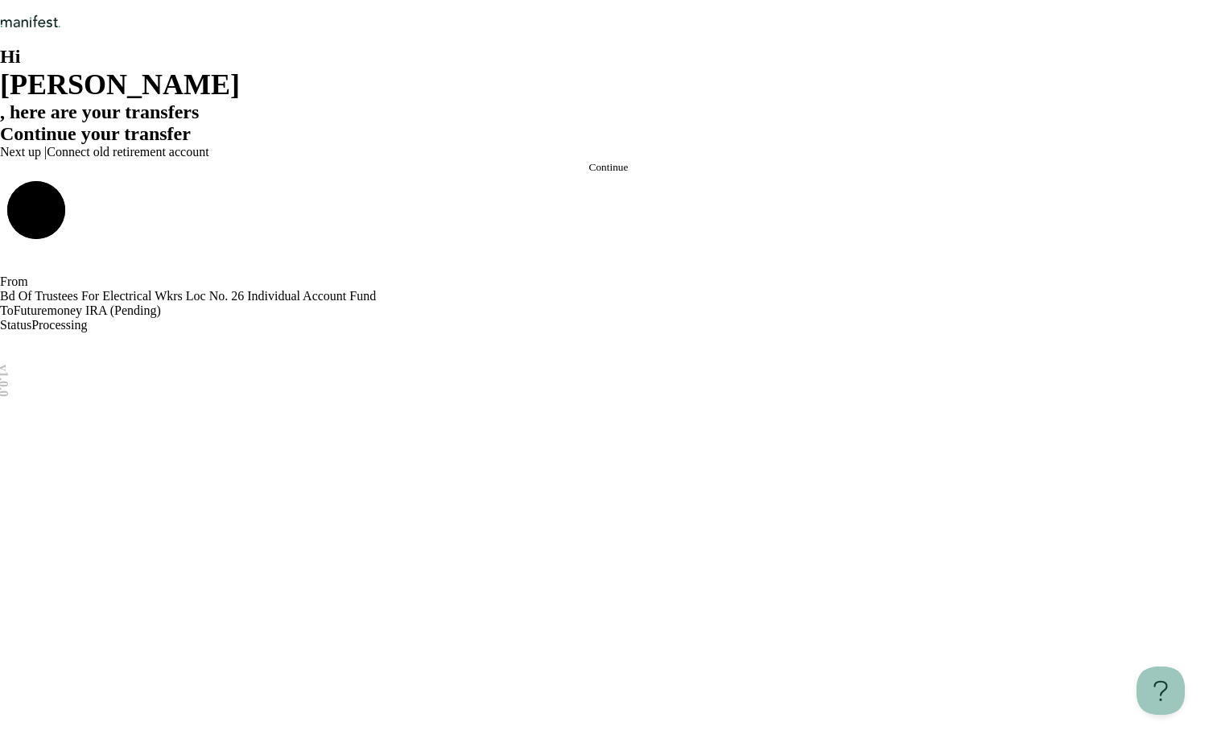
click at [61, 28] on img "Logo" at bounding box center [30, 21] width 61 height 14
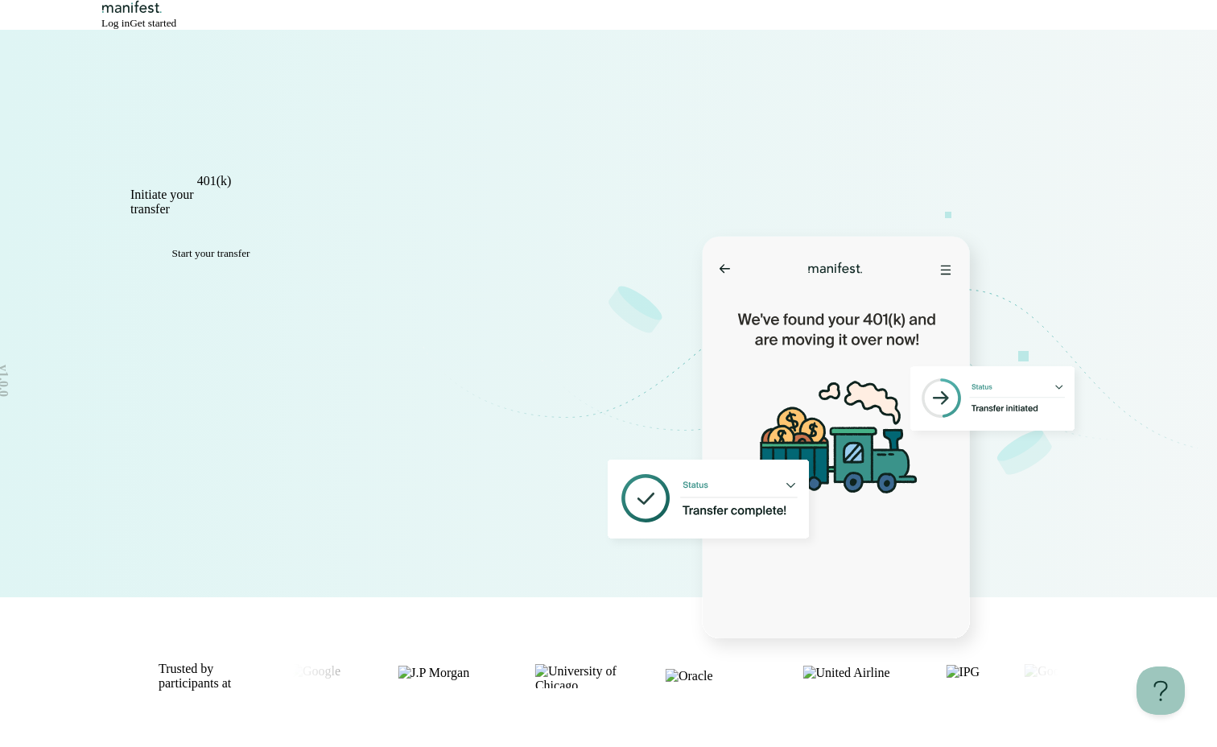
click at [599, 30] on nav "Log in Get started" at bounding box center [608, 15] width 1217 height 30
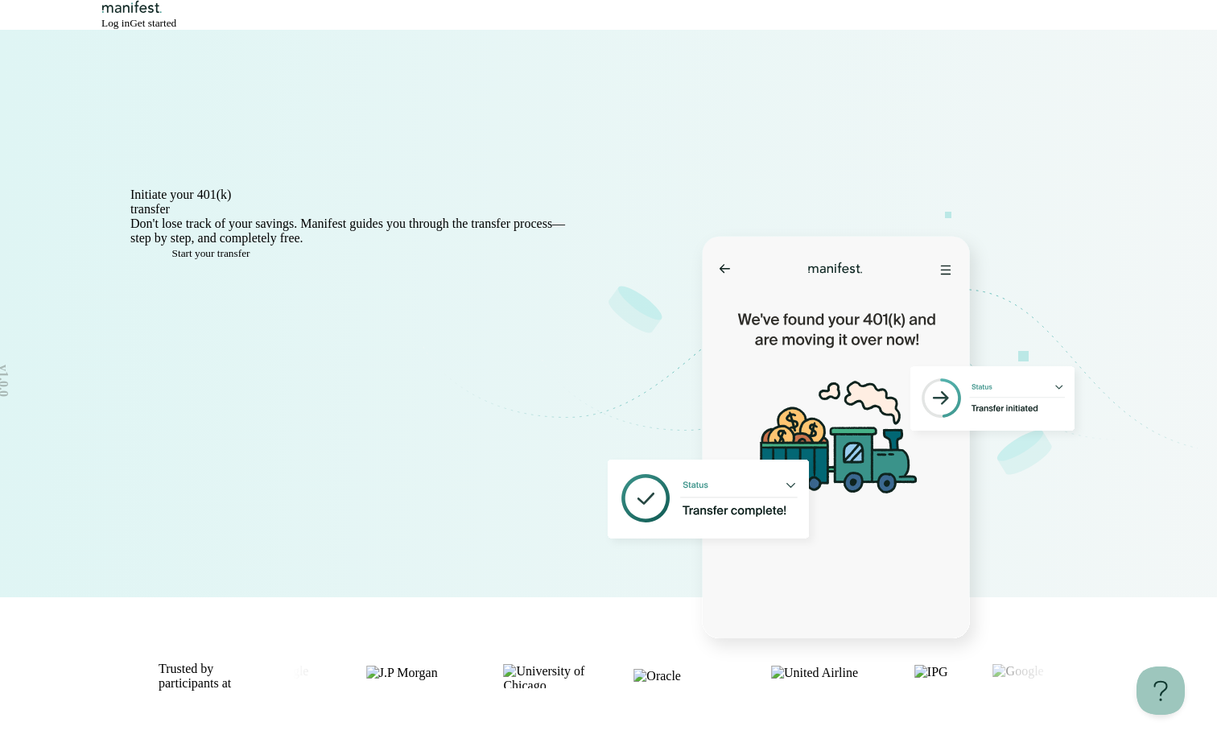
click at [130, 29] on span "Log in" at bounding box center [115, 23] width 28 height 12
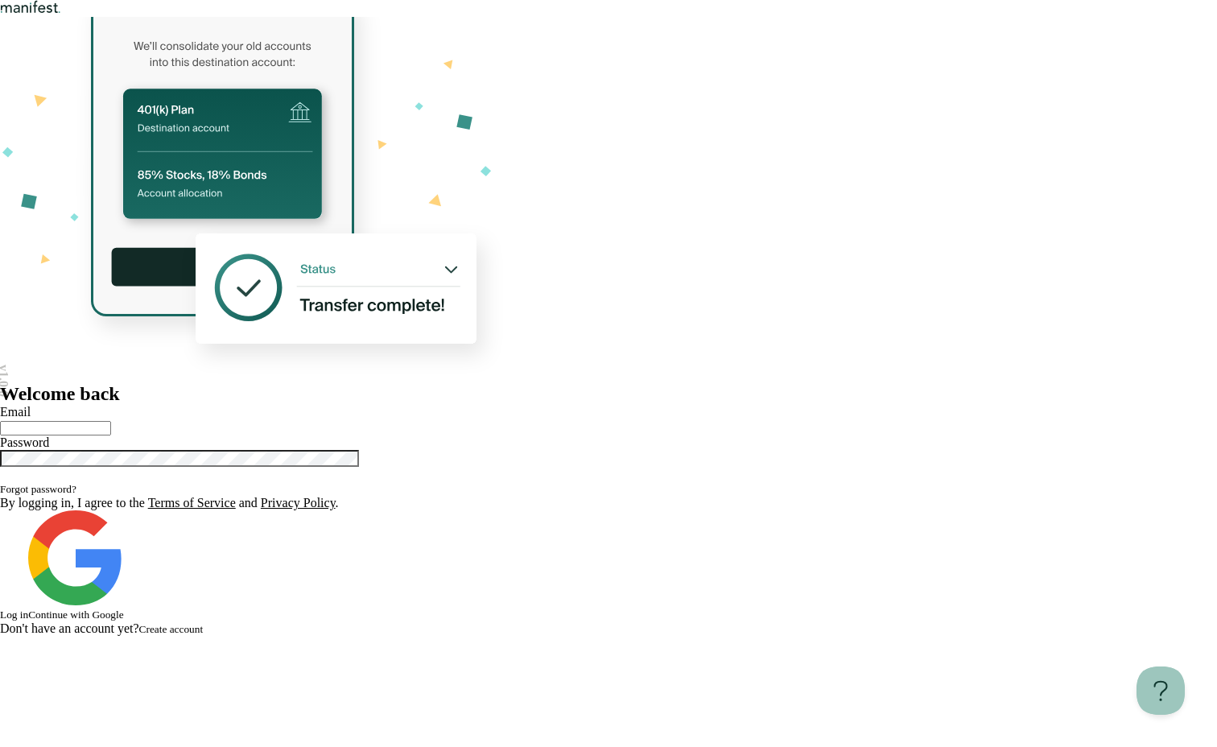
click at [515, 114] on div at bounding box center [608, 200] width 1217 height 366
click at [744, 383] on h2 "Welcome back" at bounding box center [608, 394] width 1217 height 22
